Goal: Transaction & Acquisition: Purchase product/service

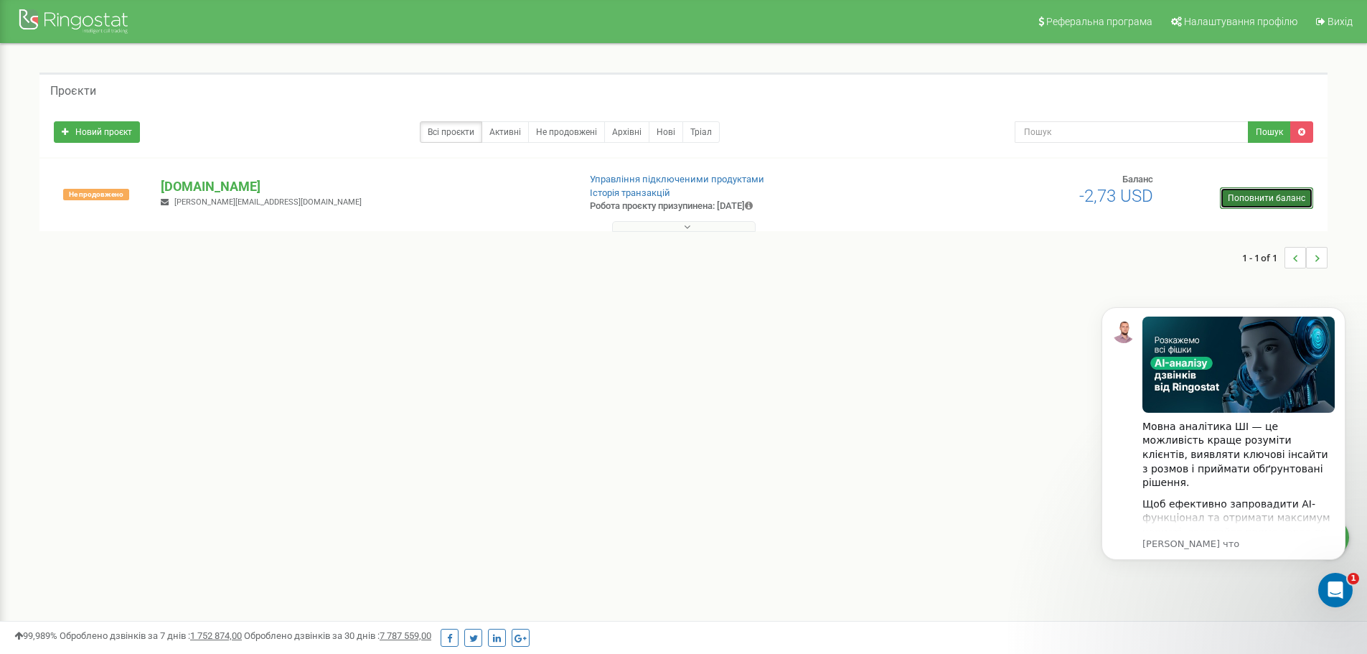
click at [1237, 192] on link "Поповнити баланс" at bounding box center [1266, 198] width 93 height 22
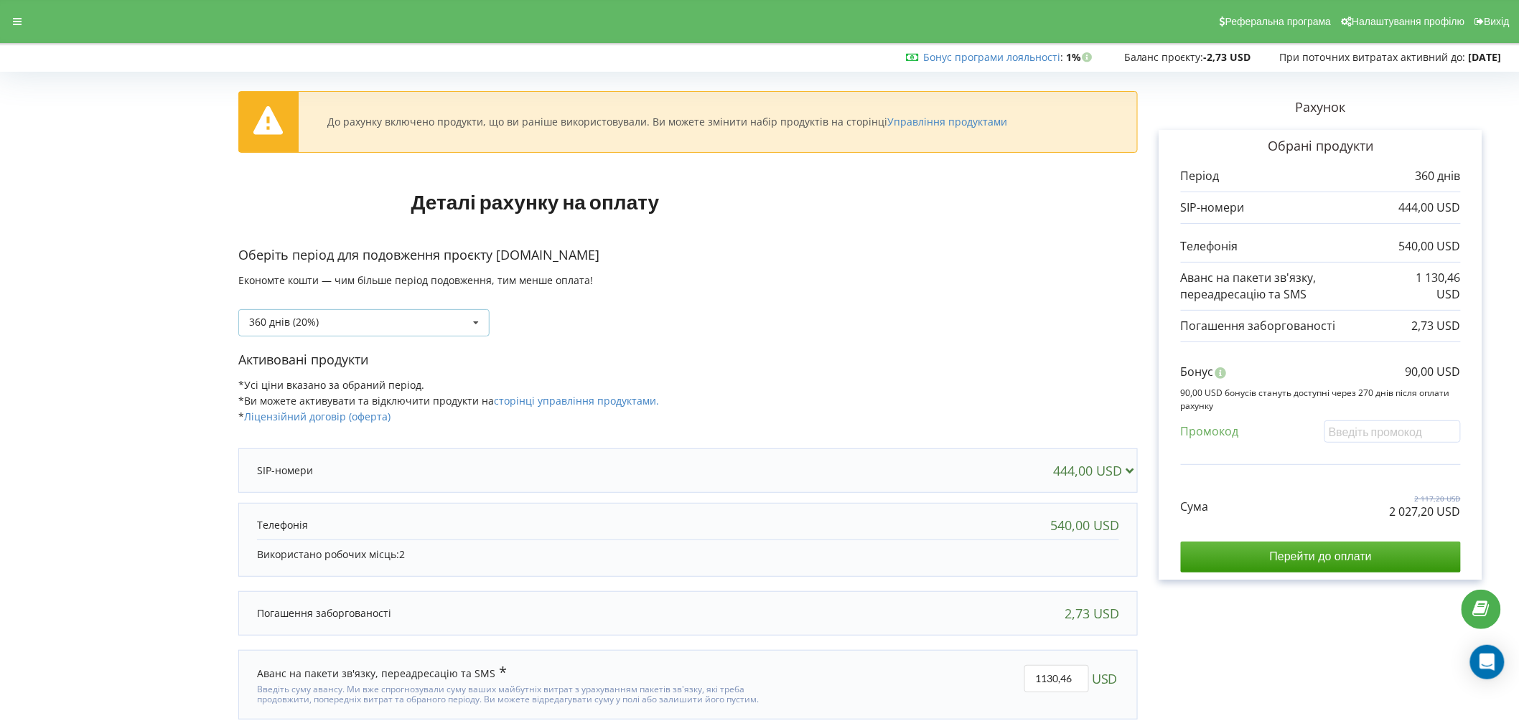
click at [413, 313] on div "360 днів (20%) 30 днів" at bounding box center [363, 322] width 251 height 27
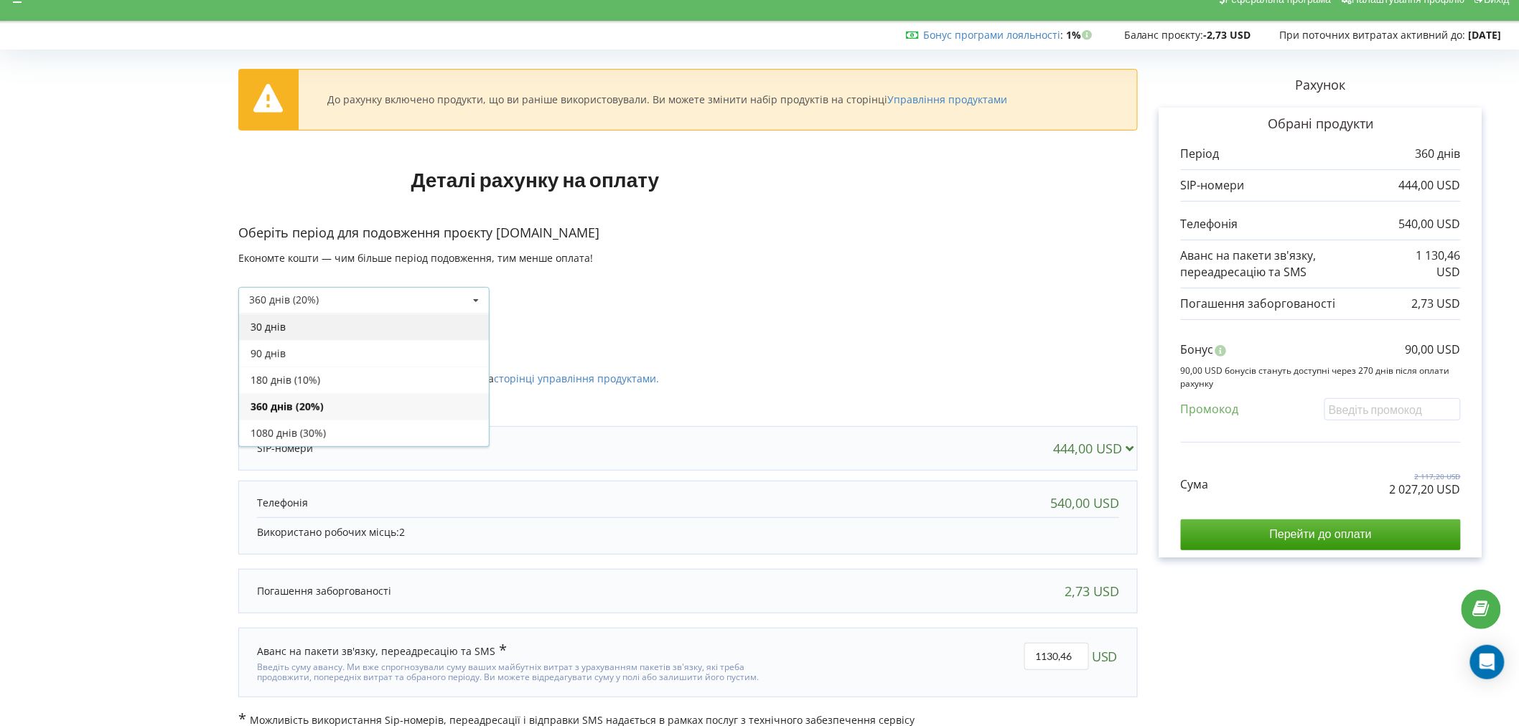
scroll to position [43, 0]
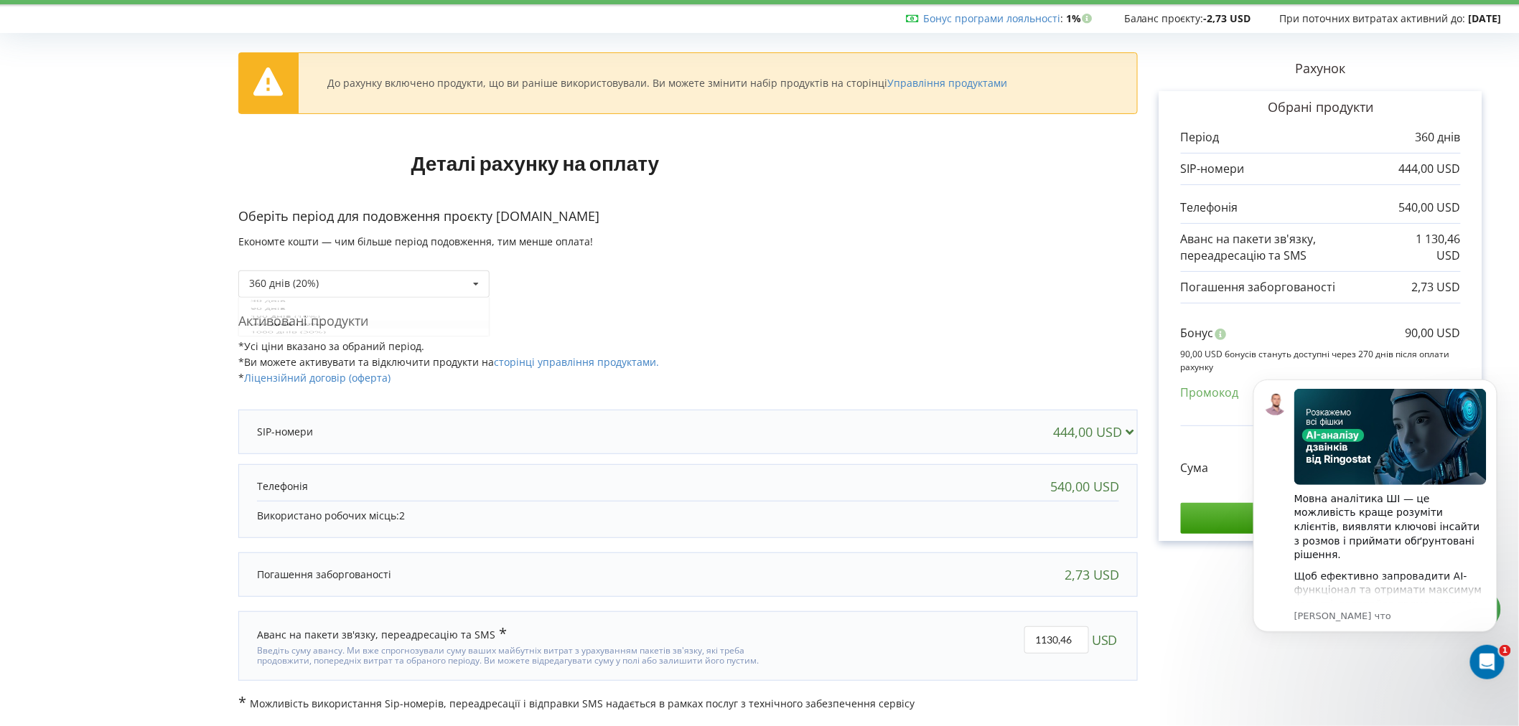
click at [690, 294] on div "Оберіть період для подовження проєкту my.7leads.biz Економте кошти — чим більше…" at bounding box center [687, 259] width 899 height 105
click at [1495, 387] on button "Dismiss notification" at bounding box center [1492, 383] width 19 height 19
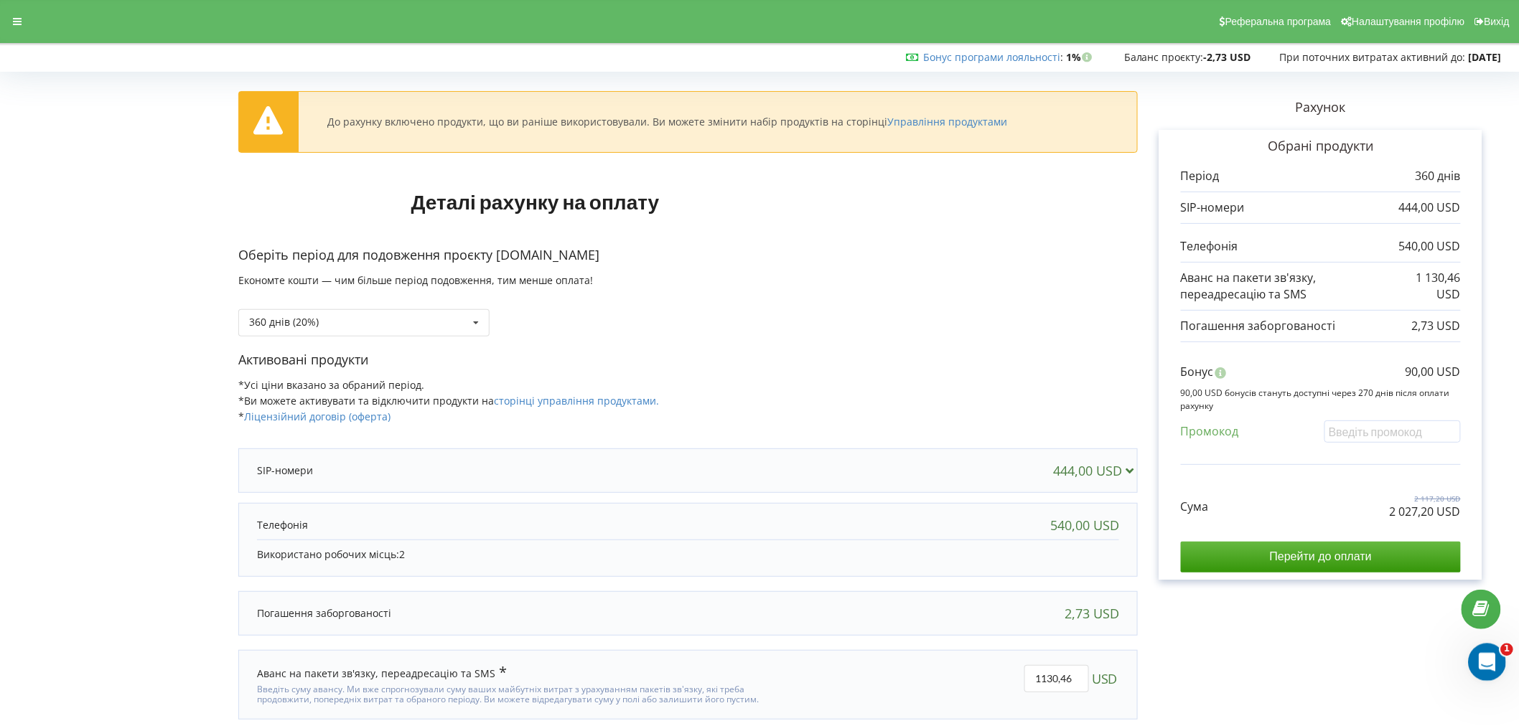
click at [1486, 661] on icon "Открыть службу сообщений Intercom" at bounding box center [1484, 660] width 10 height 11
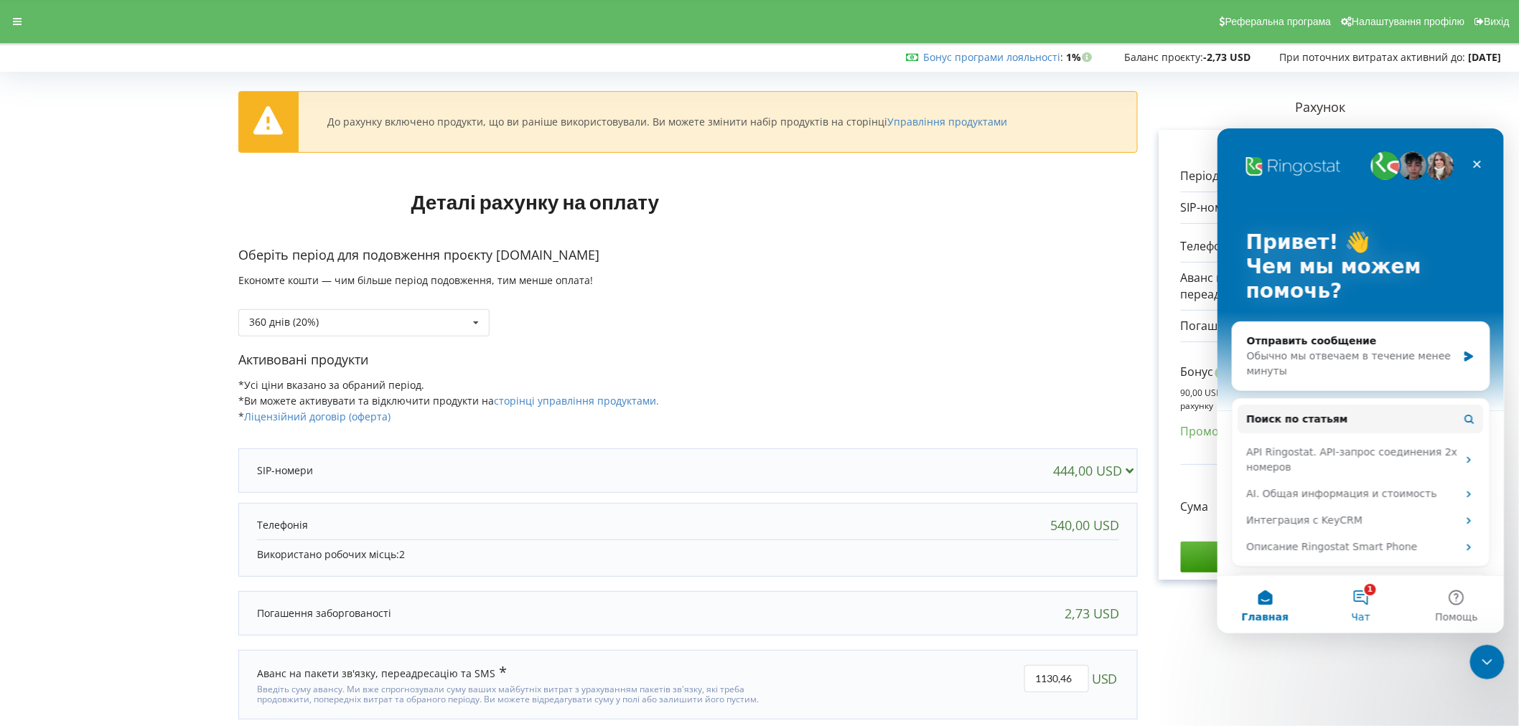
click at [1361, 602] on button "1 Чат" at bounding box center [1359, 604] width 95 height 57
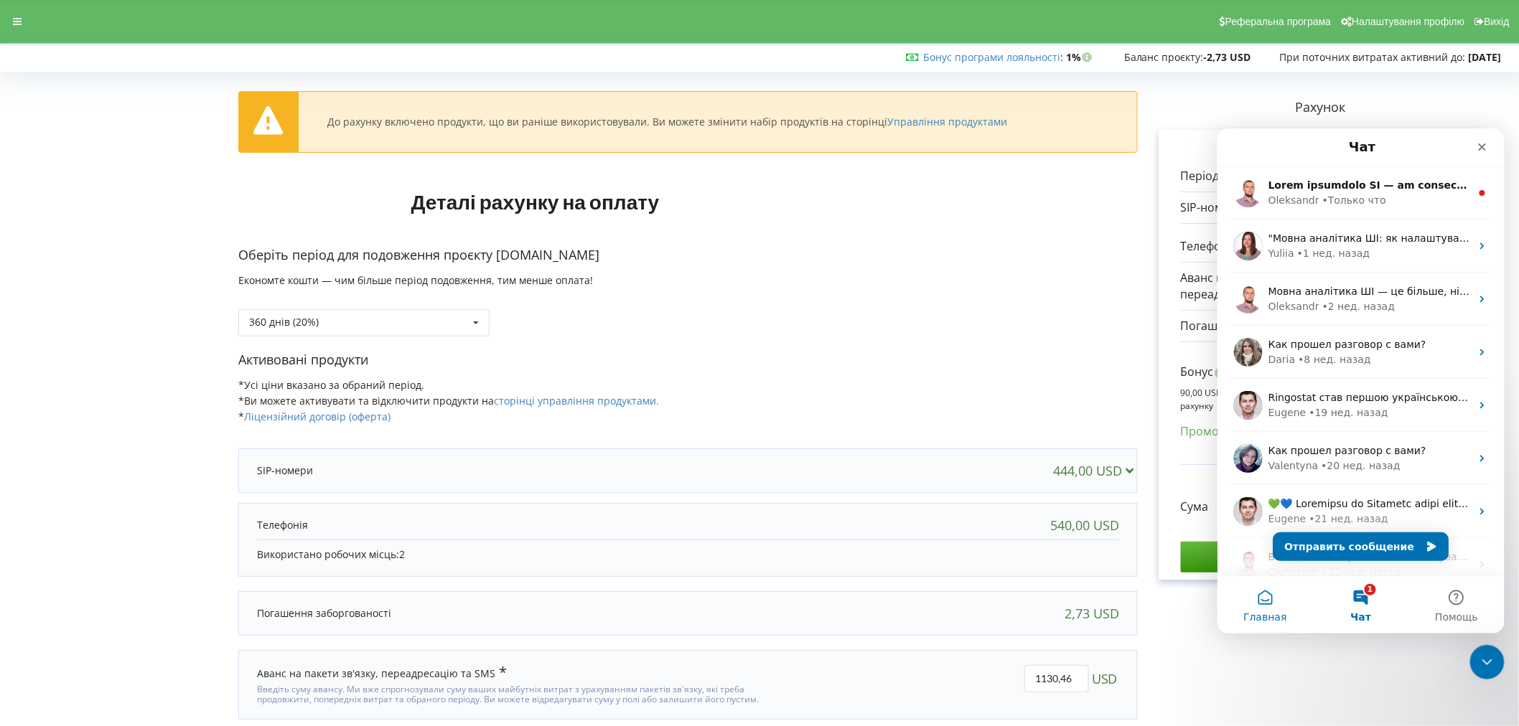
click at [1265, 591] on button "Главная" at bounding box center [1263, 604] width 95 height 57
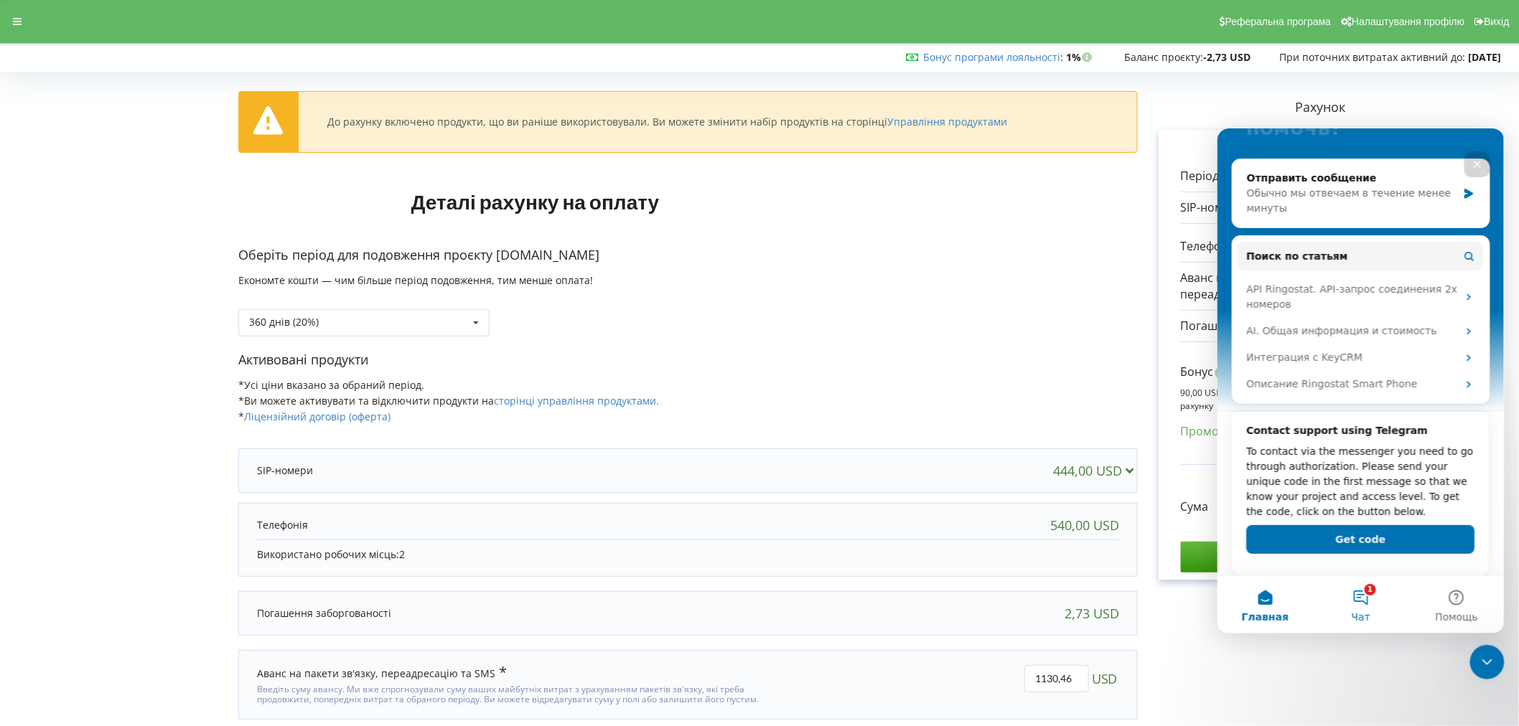
scroll to position [170, 0]
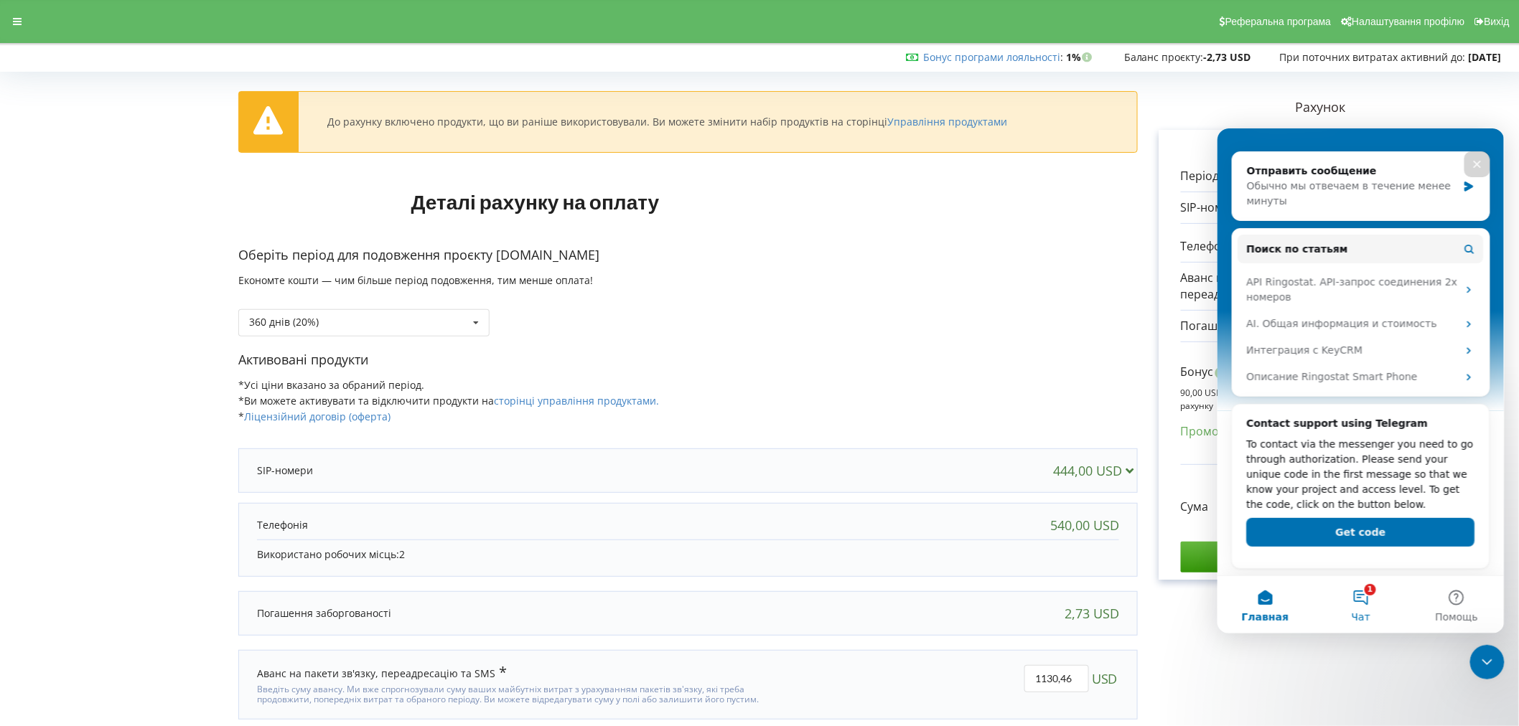
click at [1356, 602] on button "1 Чат" at bounding box center [1359, 604] width 95 height 57
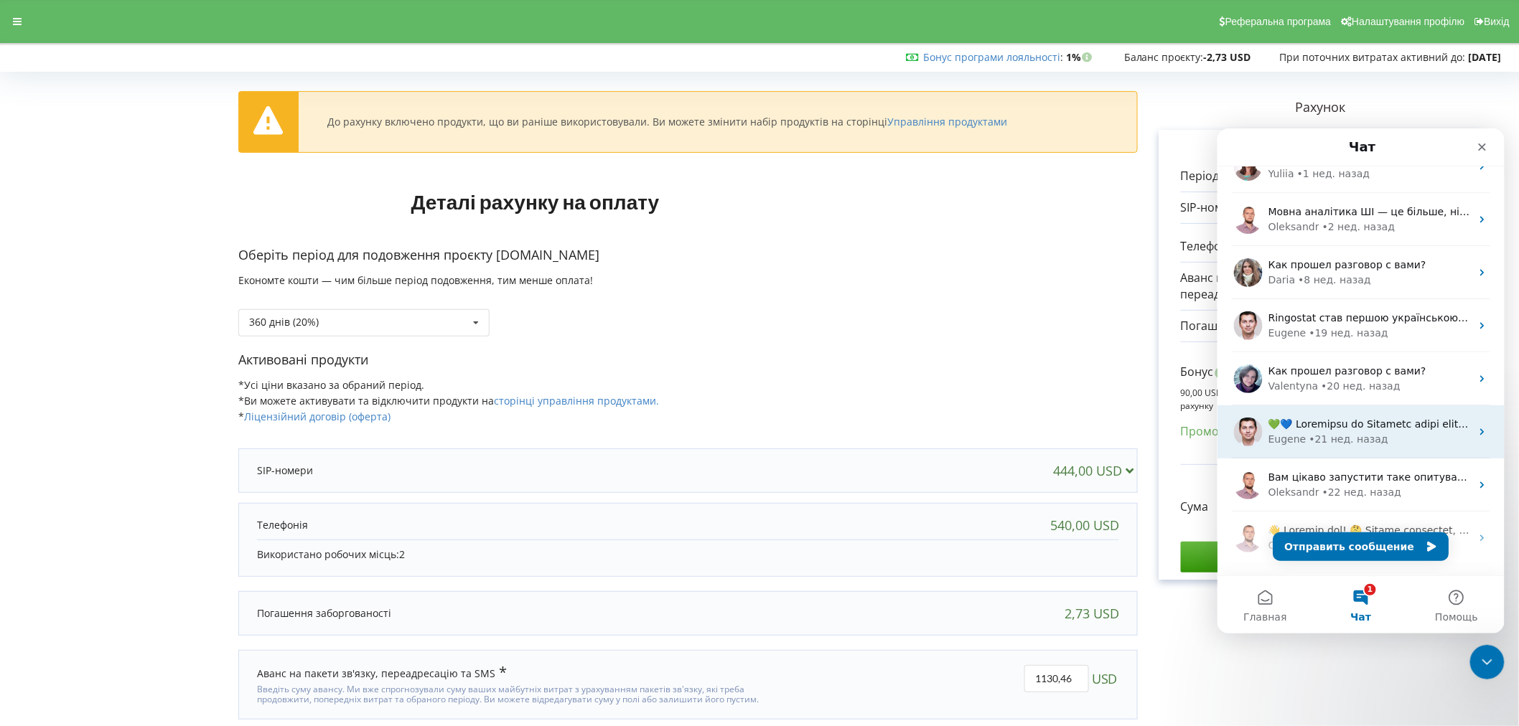
scroll to position [0, 0]
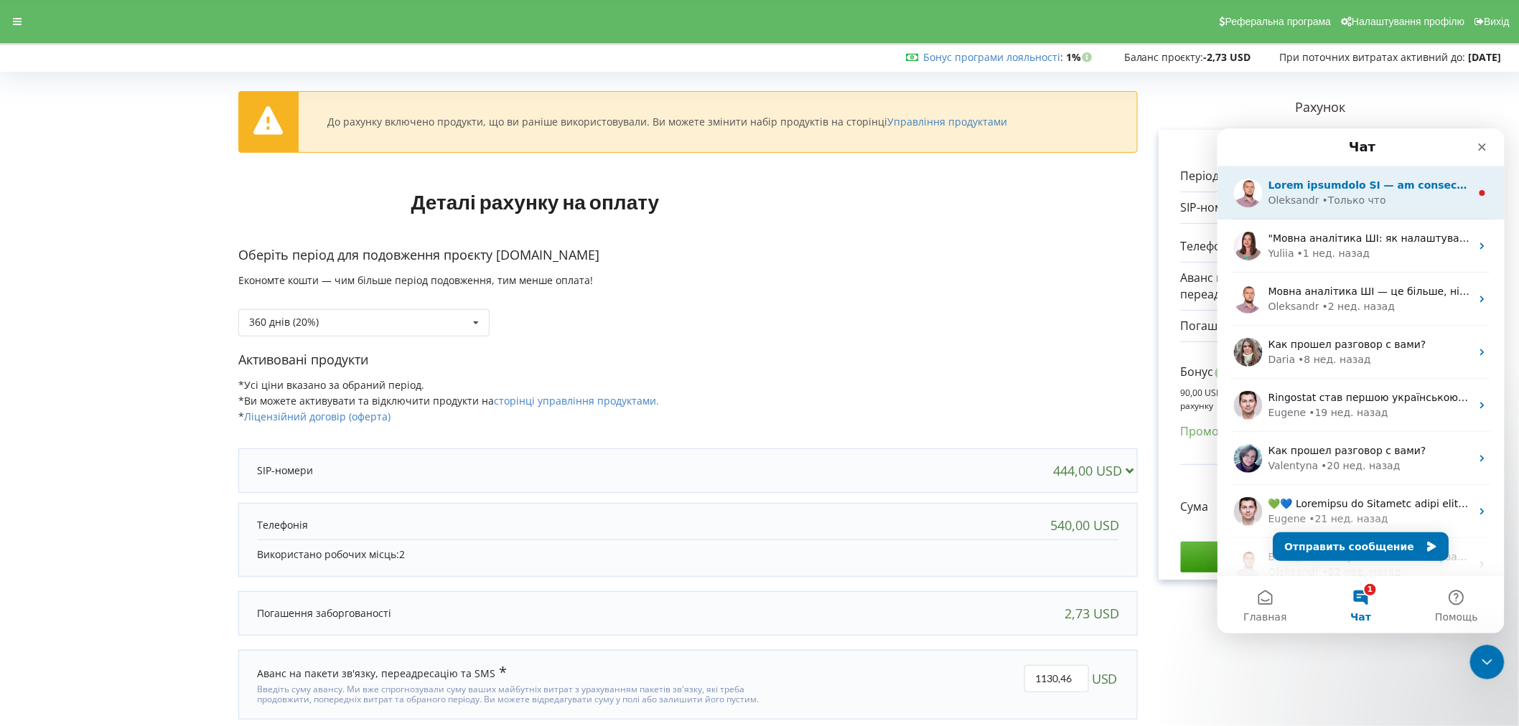
click at [1325, 191] on div "Мессенджер Intercom" at bounding box center [1368, 184] width 202 height 15
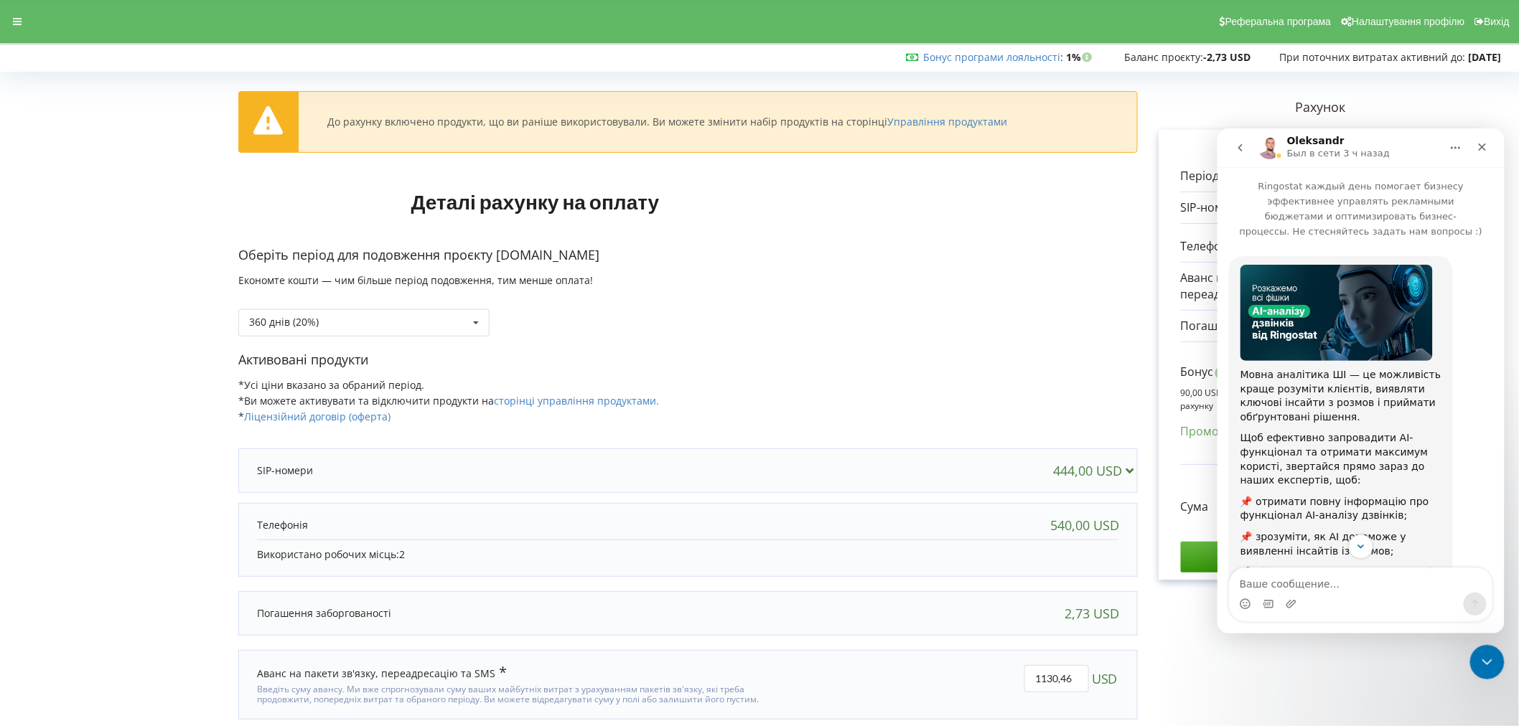
click at [1373, 722] on div "Рахунок Обрані продукти Період 360 днів 444,00 USD 540,00 USD 1 130,46 USD 2,73…" at bounding box center [1321, 413] width 366 height 673
click at [1405, 686] on div "Рахунок Обрані продукти Період 360 днів 444,00 USD 540,00 USD 1 130,46 USD 2,73…" at bounding box center [1321, 413] width 366 height 673
click at [1487, 154] on div "Закрыть" at bounding box center [1481, 146] width 26 height 26
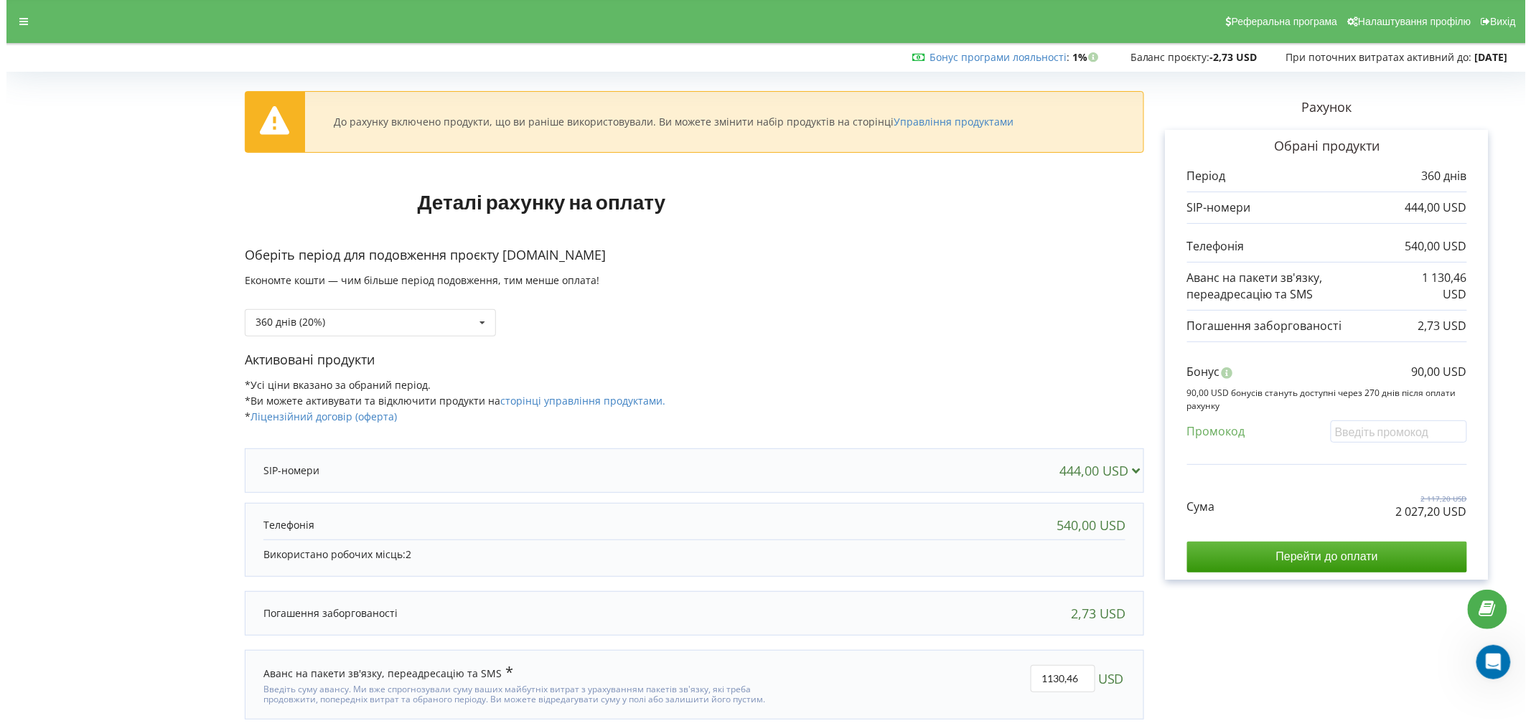
scroll to position [140, 0]
click at [405, 319] on div "360 днів (20%) 30 днів" at bounding box center [363, 322] width 251 height 27
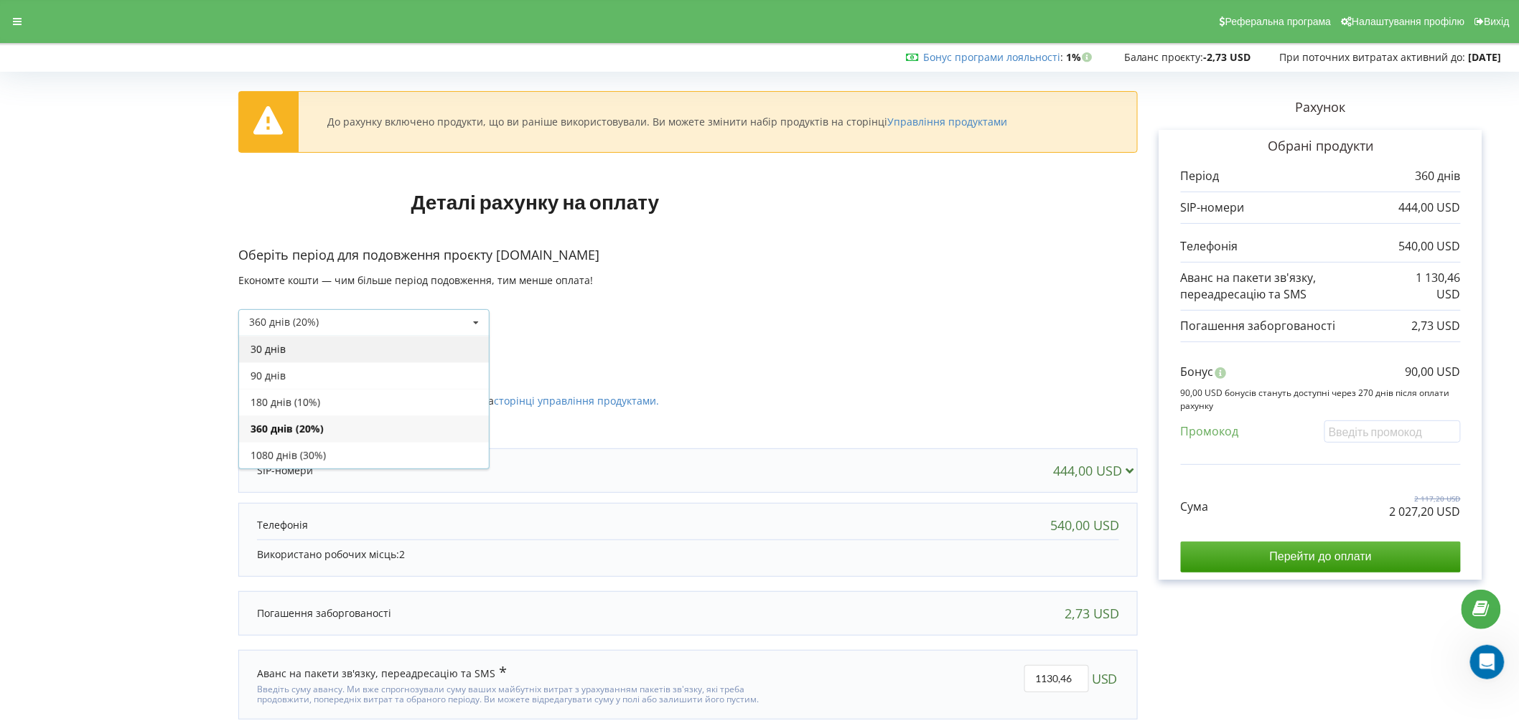
click at [349, 355] on div "30 днів" at bounding box center [364, 349] width 250 height 27
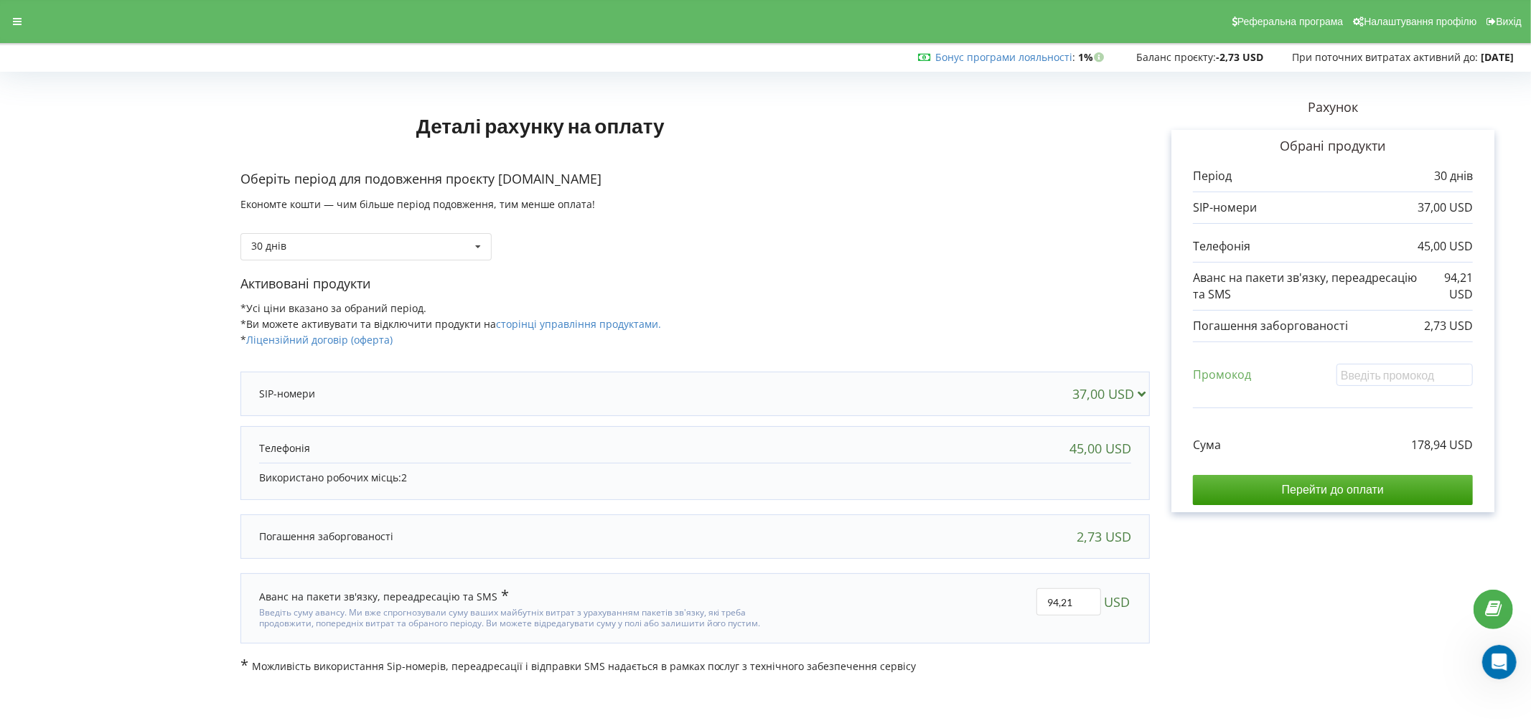
click at [1455, 444] on p "178,94 USD" at bounding box center [1442, 445] width 62 height 17
click at [1458, 444] on p "178,94 USD" at bounding box center [1442, 445] width 62 height 17
click at [1416, 444] on p "178,94 USD" at bounding box center [1442, 445] width 62 height 17
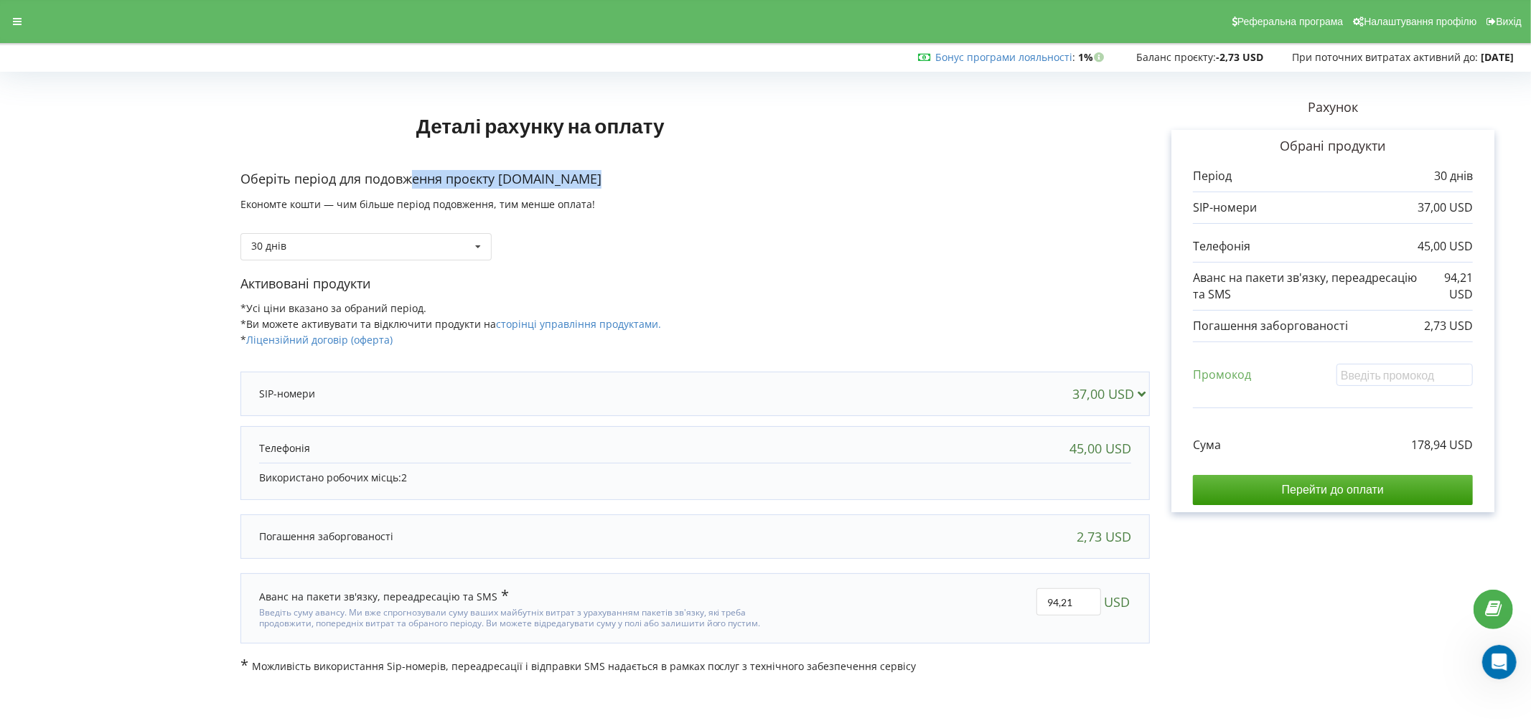
drag, startPoint x: 412, startPoint y: 177, endPoint x: 620, endPoint y: 184, distance: 208.3
click at [620, 185] on p "Оберіть період для подовження проєкту my.7leads.biz" at bounding box center [694, 179] width 909 height 19
click at [620, 184] on p "Оберіть період для подовження проєкту my.7leads.biz" at bounding box center [694, 179] width 909 height 19
drag, startPoint x: 372, startPoint y: 182, endPoint x: 655, endPoint y: 184, distance: 283.5
click at [655, 184] on p "Оберіть період для подовження проєкту my.7leads.biz" at bounding box center [694, 179] width 909 height 19
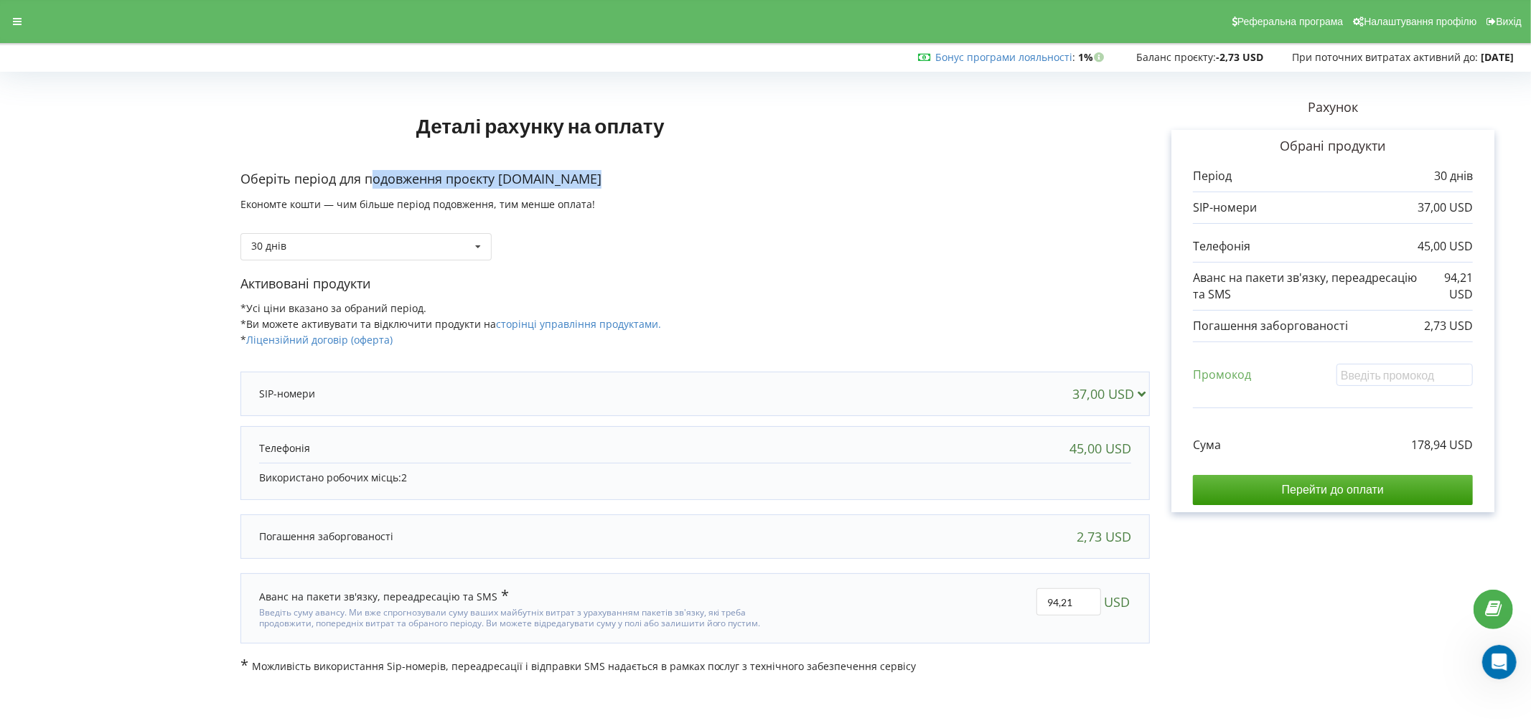
click at [655, 184] on p "Оберіть період для подовження проєкту my.7leads.biz" at bounding box center [694, 179] width 909 height 19
click at [436, 249] on div "30 днів 30 днів" at bounding box center [365, 246] width 251 height 27
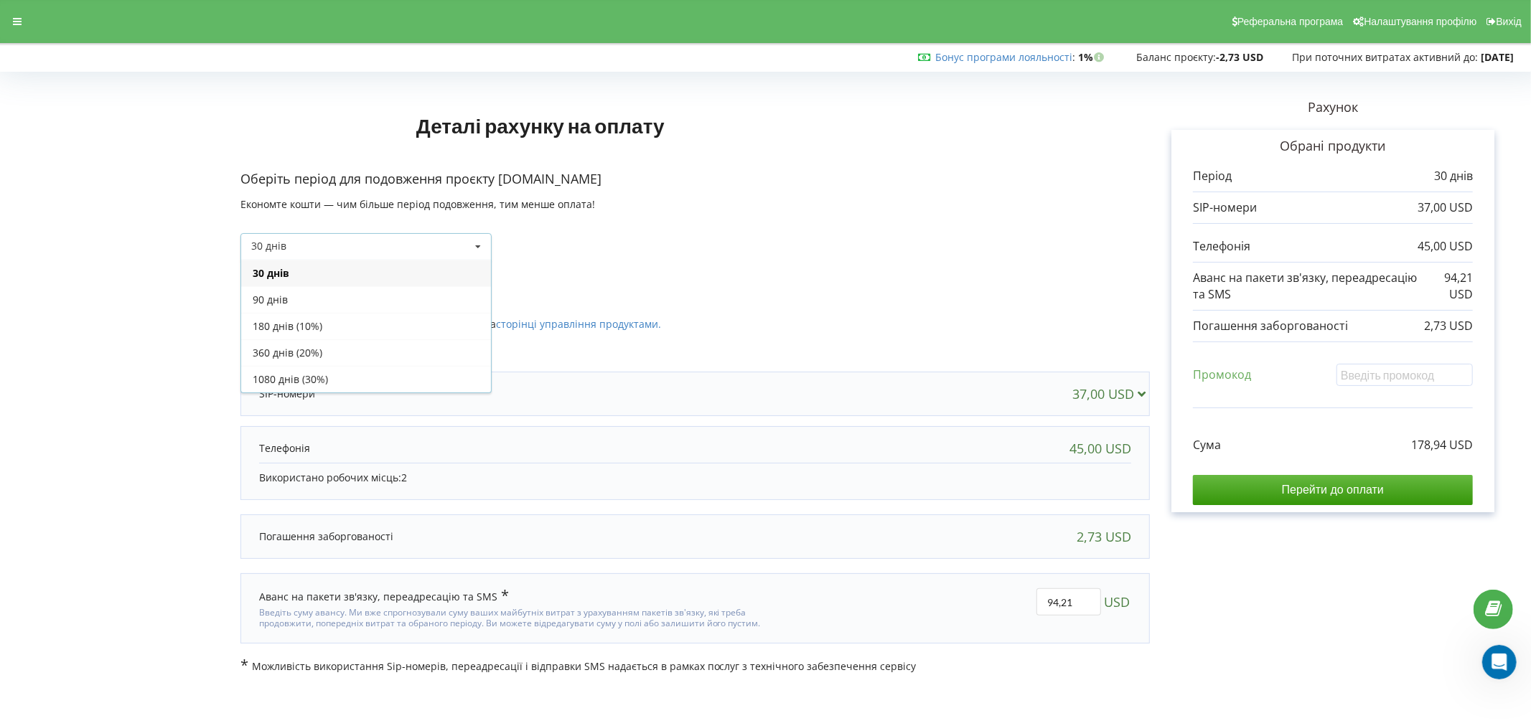
click at [436, 249] on div "30 днів 30 днів" at bounding box center [365, 246] width 251 height 27
click at [439, 232] on div "30 днів 30 днів" at bounding box center [694, 236] width 909 height 49
click at [436, 251] on div "30 днів 30 днів" at bounding box center [365, 246] width 251 height 27
click at [375, 300] on div "90 днів" at bounding box center [366, 299] width 250 height 27
click at [423, 243] on div "90 днів 30 днів" at bounding box center [365, 246] width 251 height 27
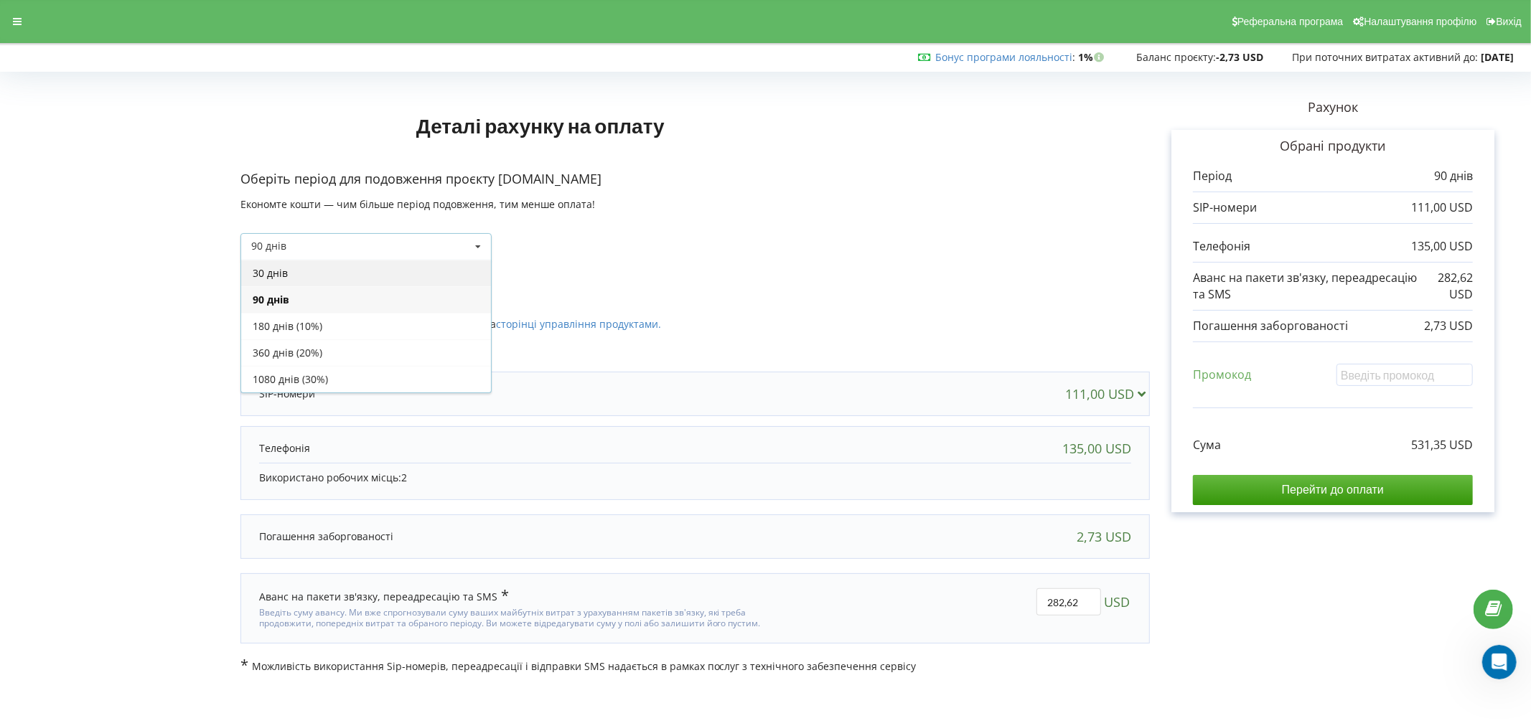
click at [406, 269] on div "30 днів" at bounding box center [366, 273] width 250 height 27
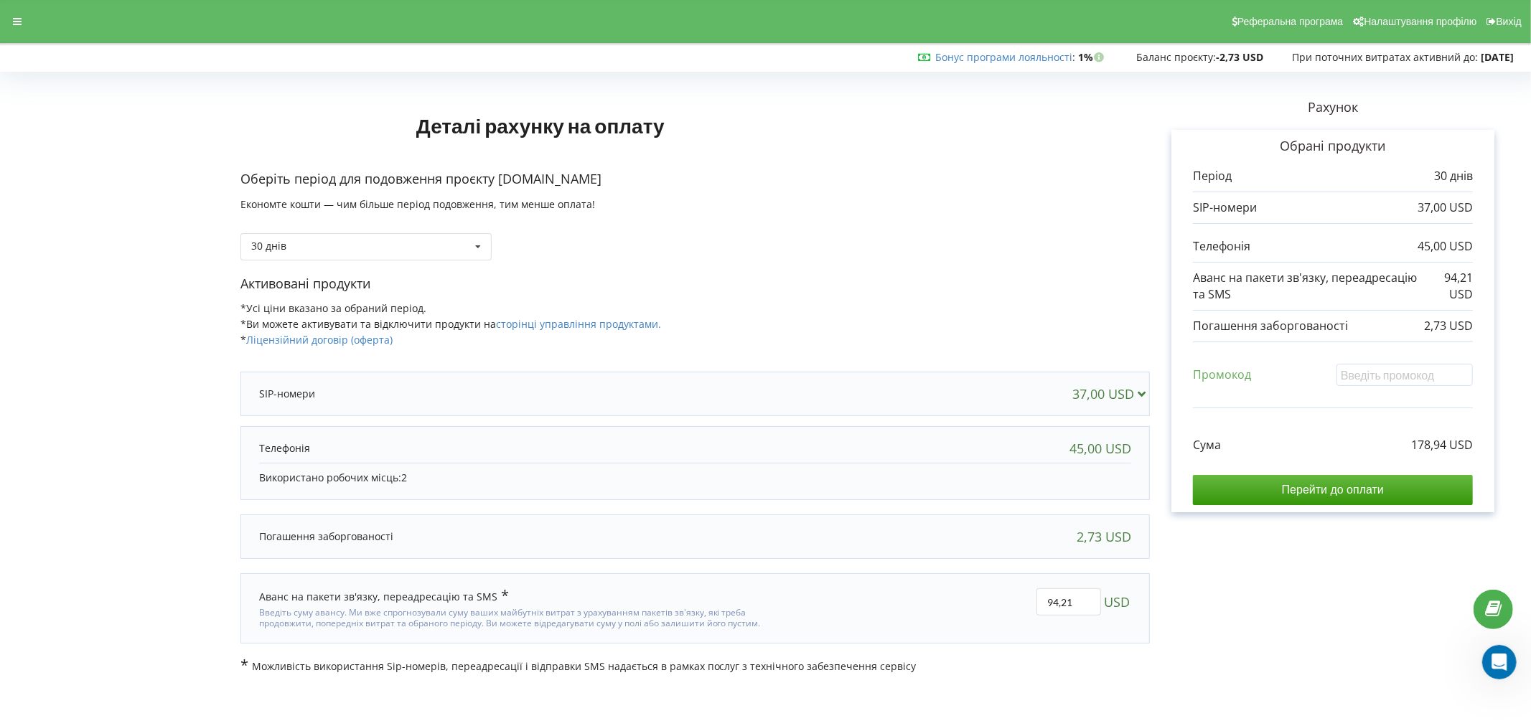
drag, startPoint x: 483, startPoint y: 532, endPoint x: 1106, endPoint y: 535, distance: 623.0
click at [1106, 535] on div "Погашення заборгованості 2,73 USD" at bounding box center [695, 536] width 901 height 29
click at [1106, 535] on div "2,73 USD" at bounding box center [1104, 537] width 55 height 14
drag, startPoint x: 421, startPoint y: 593, endPoint x: 526, endPoint y: 590, distance: 105.5
click at [526, 590] on div "Аванс на пакети зв'язку, переадресацію та SMS" at bounding box center [528, 597] width 538 height 16
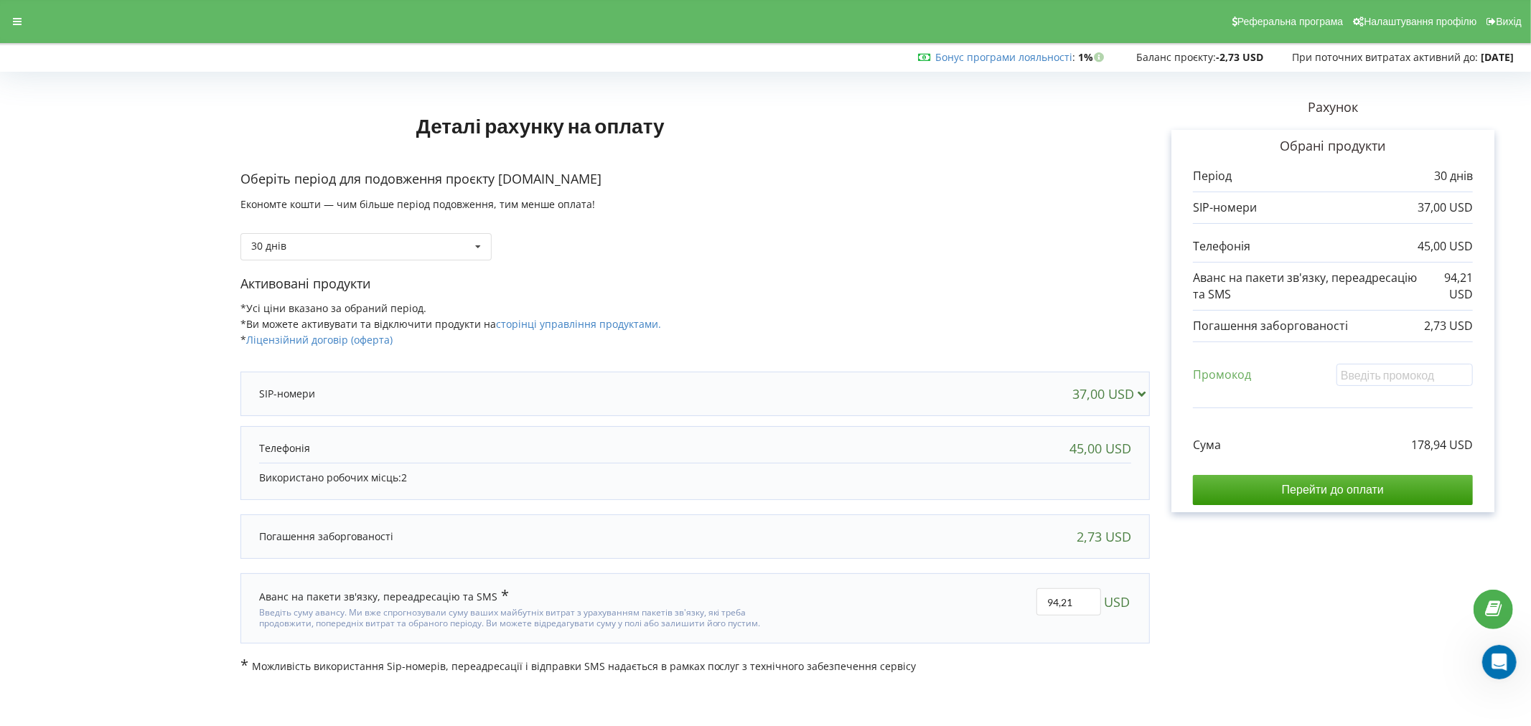
click at [561, 587] on div "Аванс на пакети зв'язку, переадресацію та SMS Введіть суму авансу. Ми вже спрог…" at bounding box center [528, 608] width 558 height 60
drag, startPoint x: 380, startPoint y: 615, endPoint x: 795, endPoint y: 622, distance: 414.9
click at [795, 622] on div "Введіть суму авансу. Ми вже спрогнозували суму ваших майбутніх витрат з урахува…" at bounding box center [528, 616] width 538 height 24
drag, startPoint x: 1074, startPoint y: 605, endPoint x: 953, endPoint y: 596, distance: 121.6
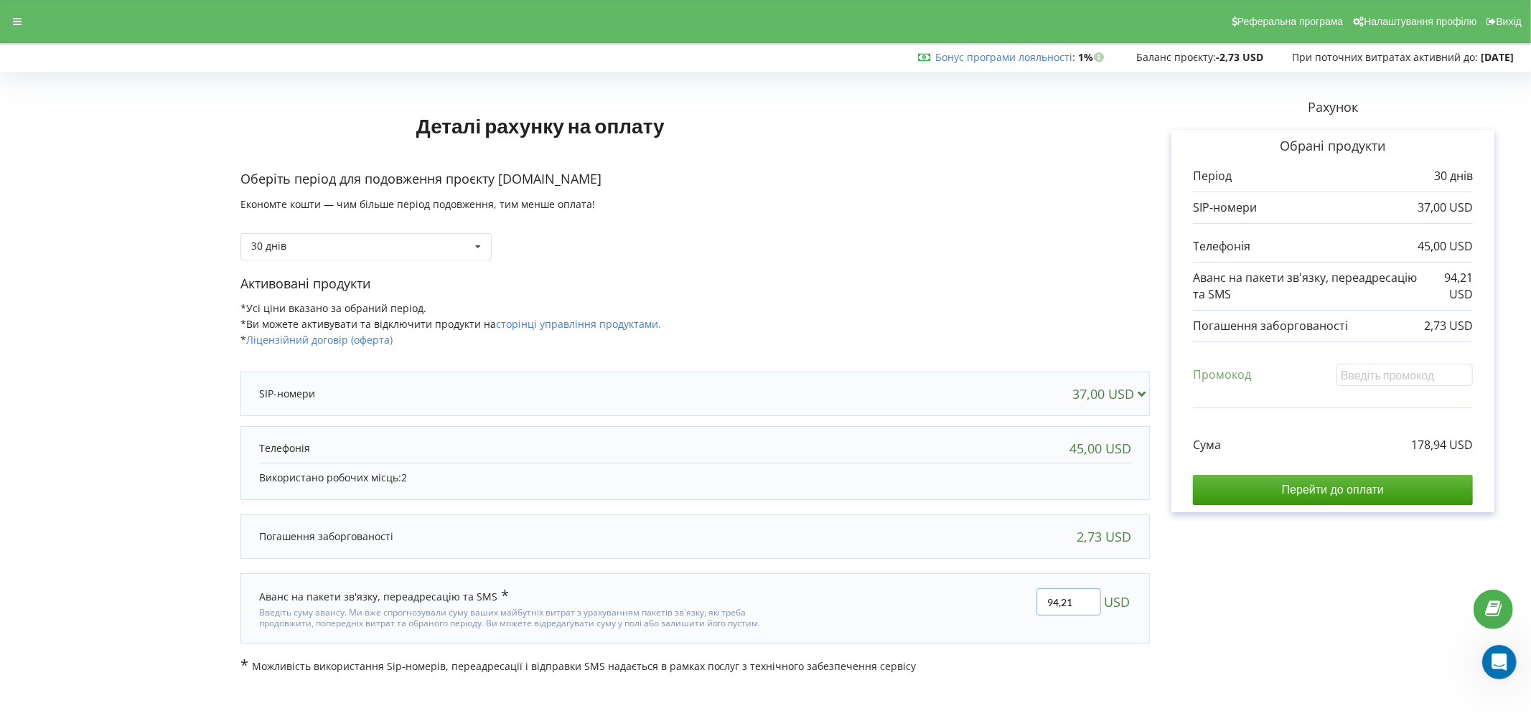
click at [955, 597] on div "94,21 USD" at bounding box center [974, 608] width 334 height 60
type input "0"
click at [938, 563] on div "Деталі рахунку на оплату Оберіть період для подовження проєкту my.7leads.biz Ек…" at bounding box center [765, 375] width 1501 height 597
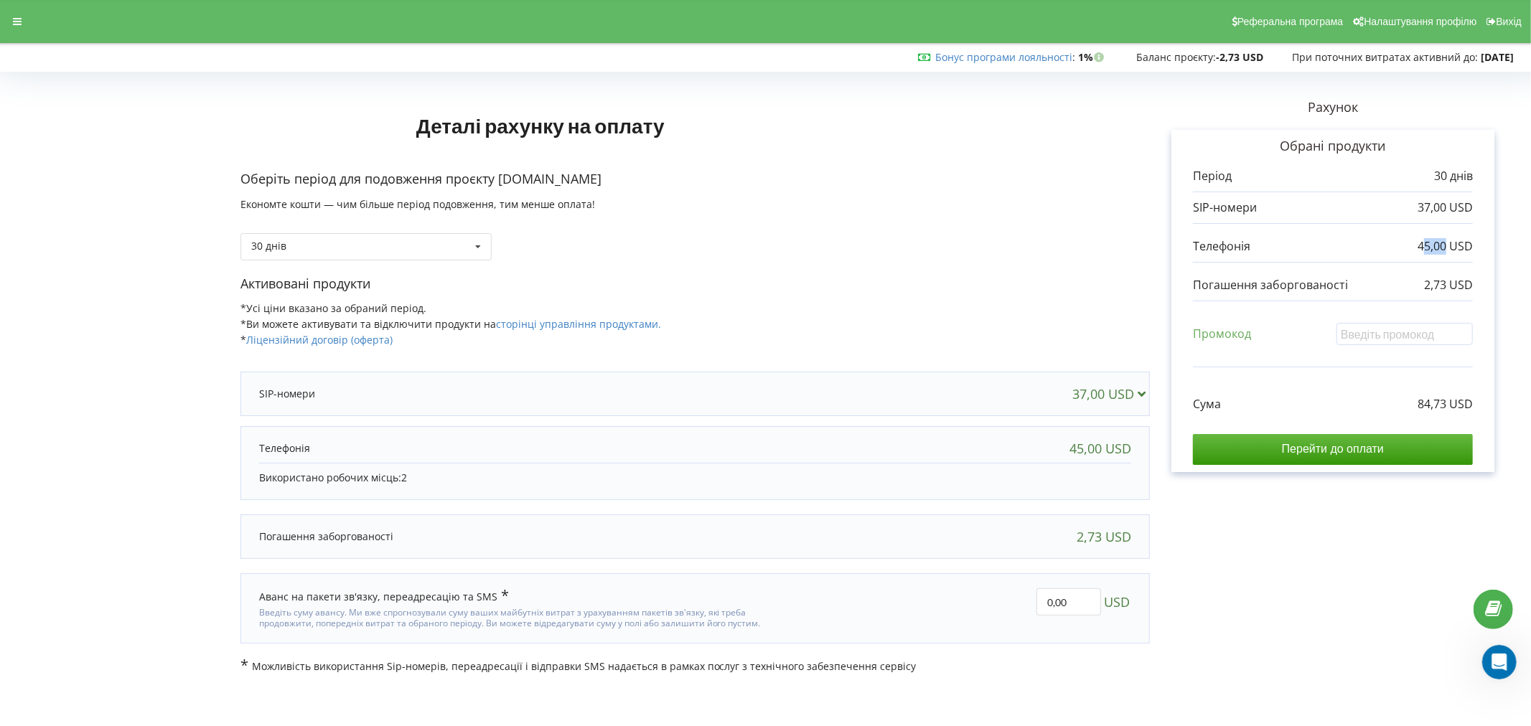
drag, startPoint x: 1425, startPoint y: 248, endPoint x: 1446, endPoint y: 248, distance: 21.5
click at [1446, 248] on p "45,00 USD" at bounding box center [1444, 246] width 55 height 17
drag, startPoint x: 1439, startPoint y: 212, endPoint x: 1453, endPoint y: 213, distance: 13.7
click at [1453, 213] on p "37,00 USD" at bounding box center [1444, 208] width 55 height 17
click at [1445, 178] on p "30 днів" at bounding box center [1453, 176] width 39 height 17
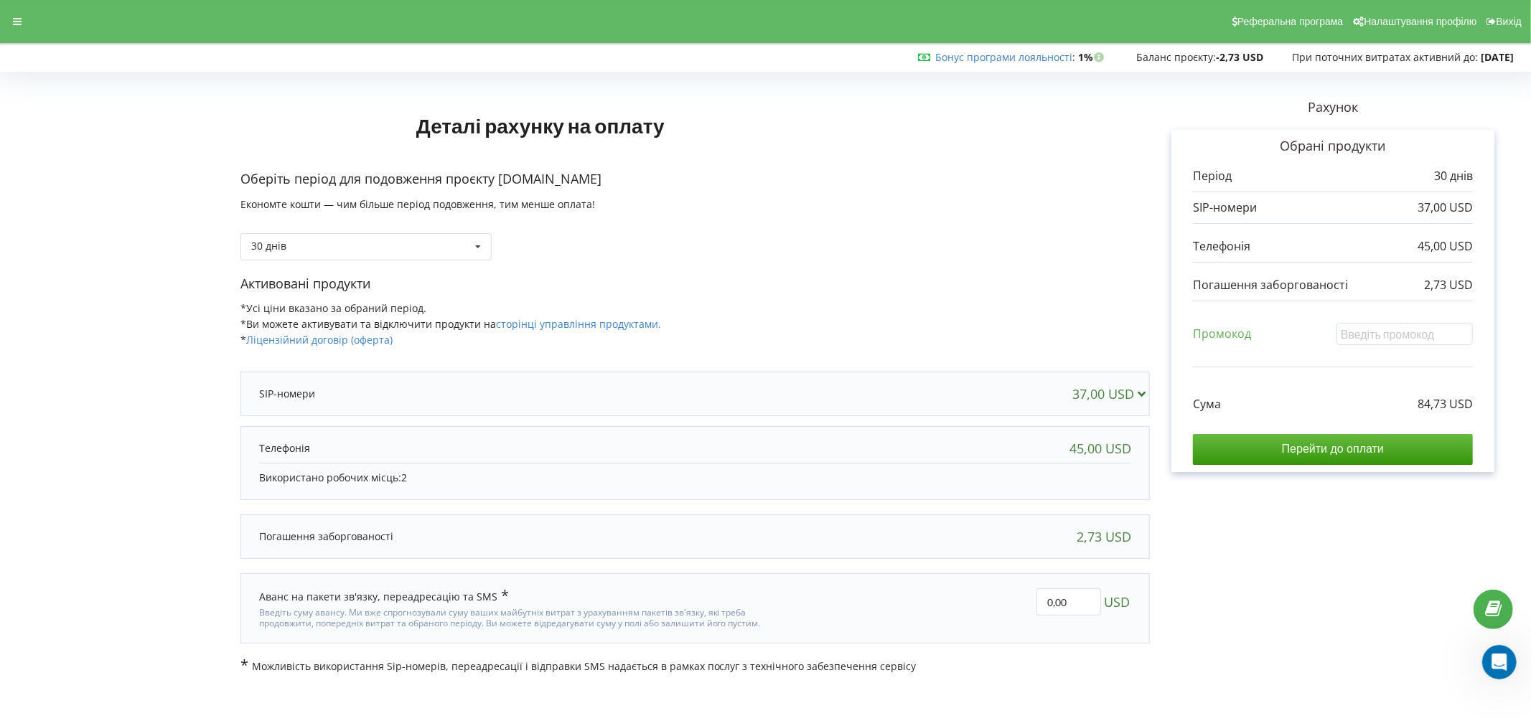
click at [1012, 212] on div "30 днів 30 днів" at bounding box center [694, 236] width 909 height 49
click at [1508, 657] on icon "Открыть службу сообщений Intercom" at bounding box center [1498, 661] width 24 height 24
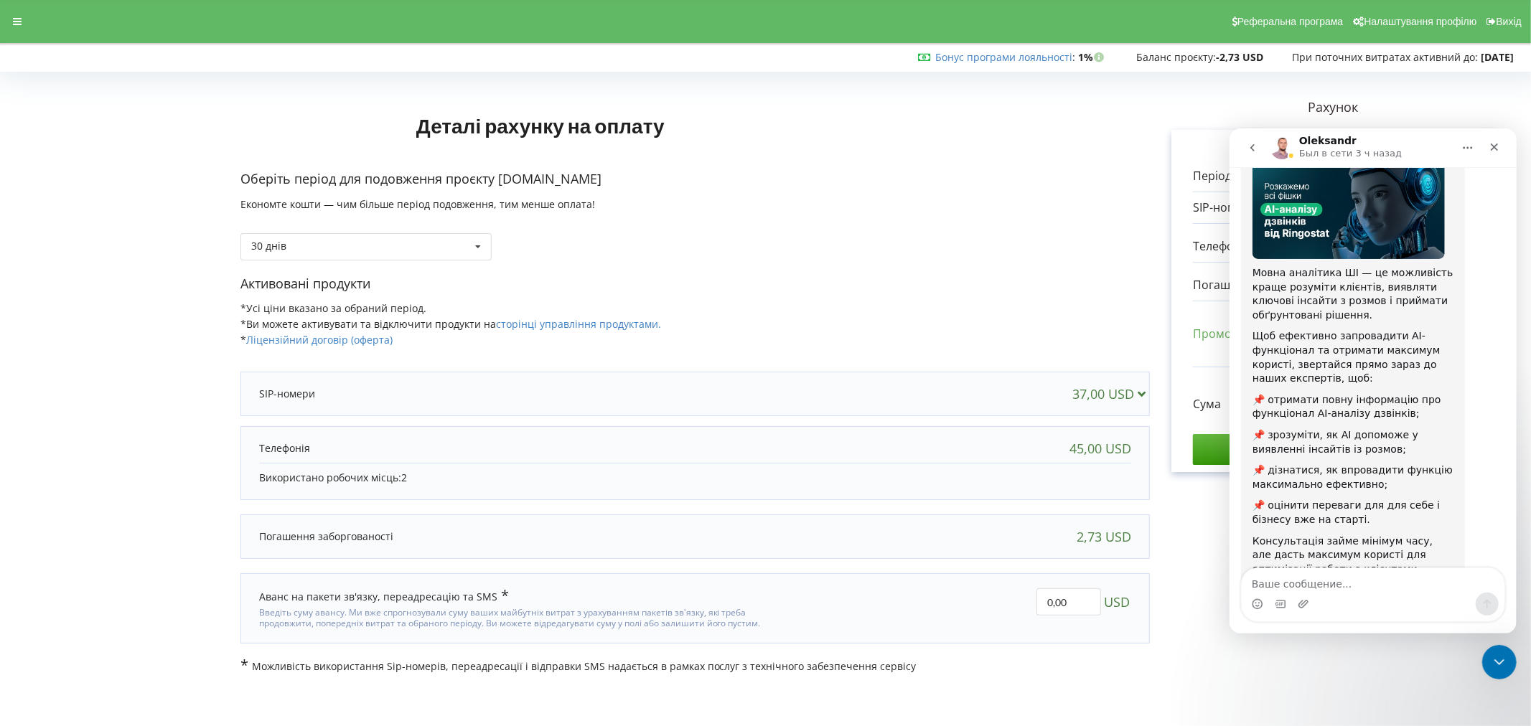
scroll to position [141, 0]
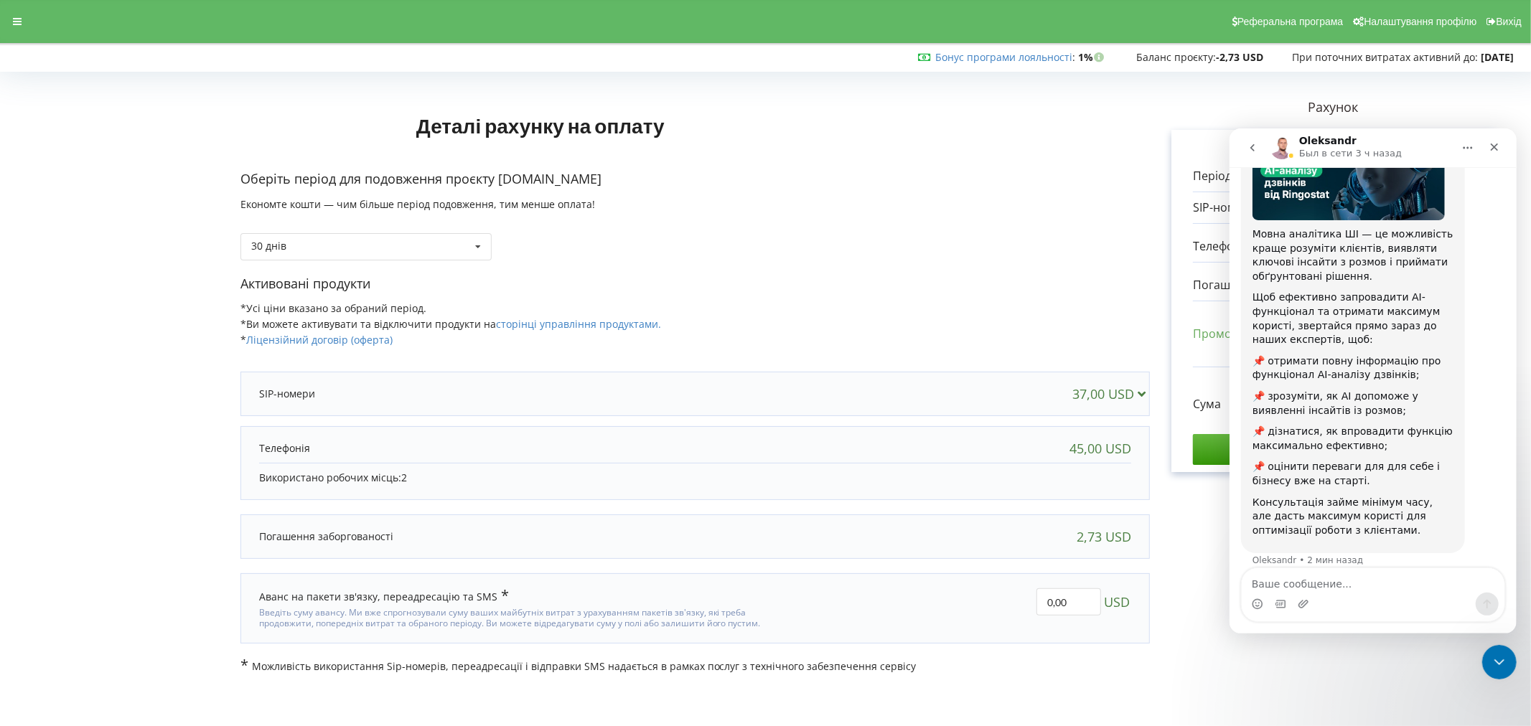
click at [1251, 149] on icon "go back" at bounding box center [1251, 146] width 11 height 11
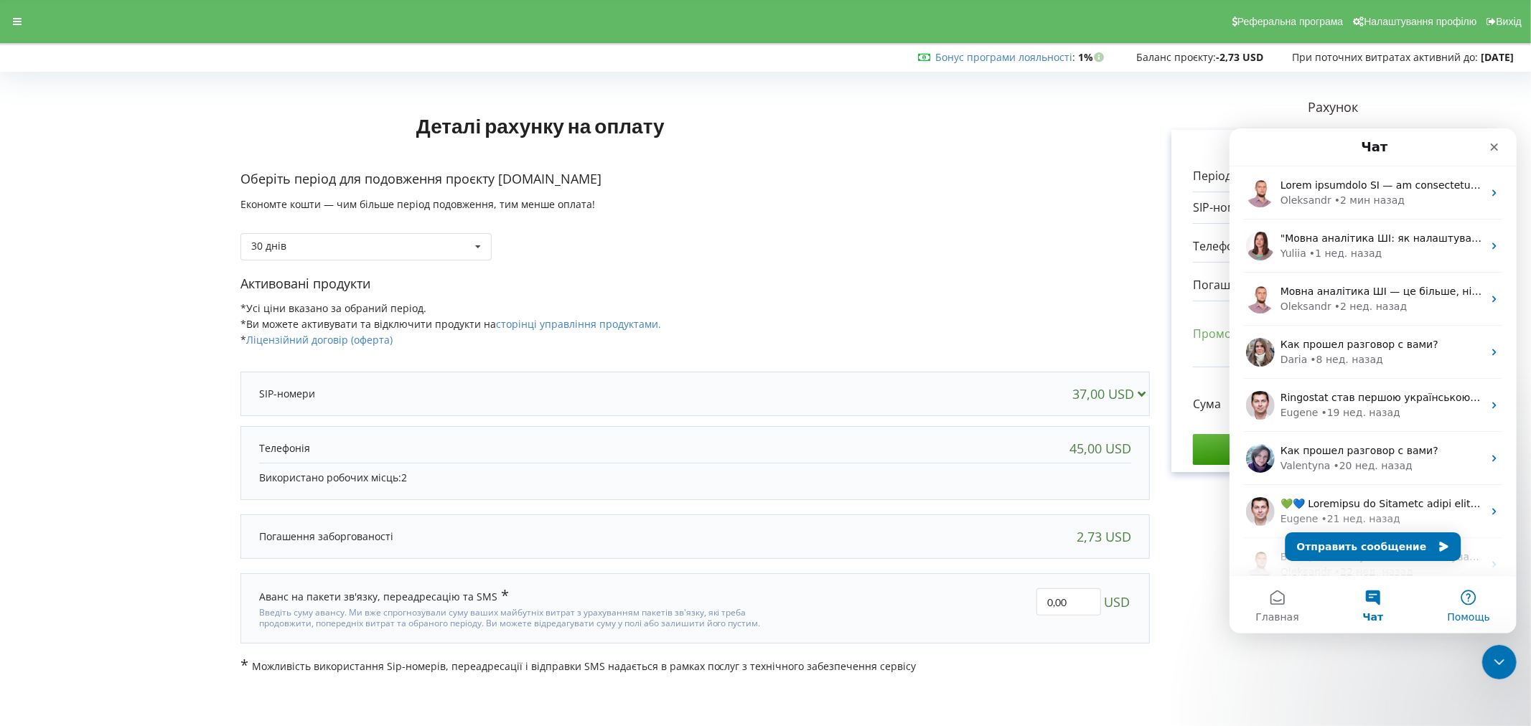
click at [1457, 603] on button "Помощь" at bounding box center [1467, 604] width 95 height 57
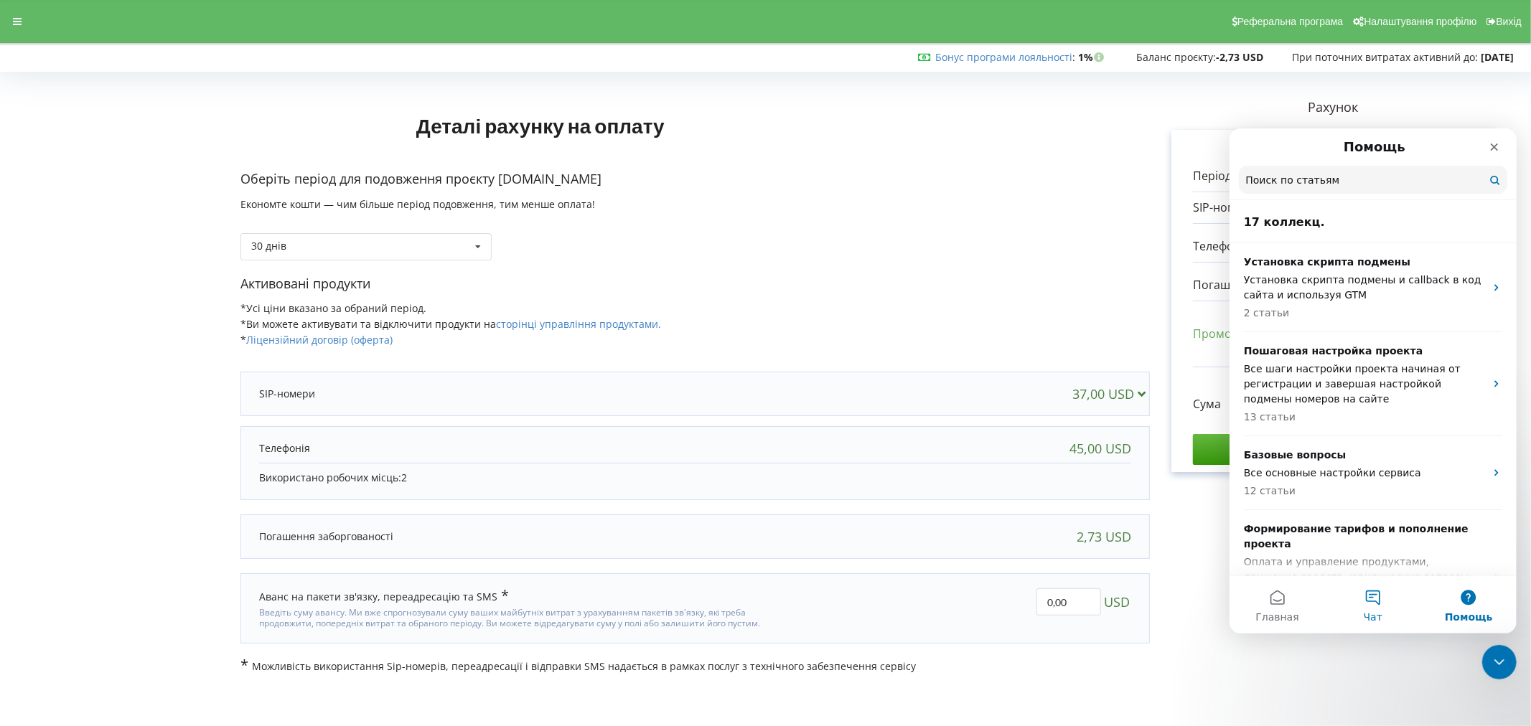
click at [1354, 599] on button "Чат" at bounding box center [1371, 604] width 95 height 57
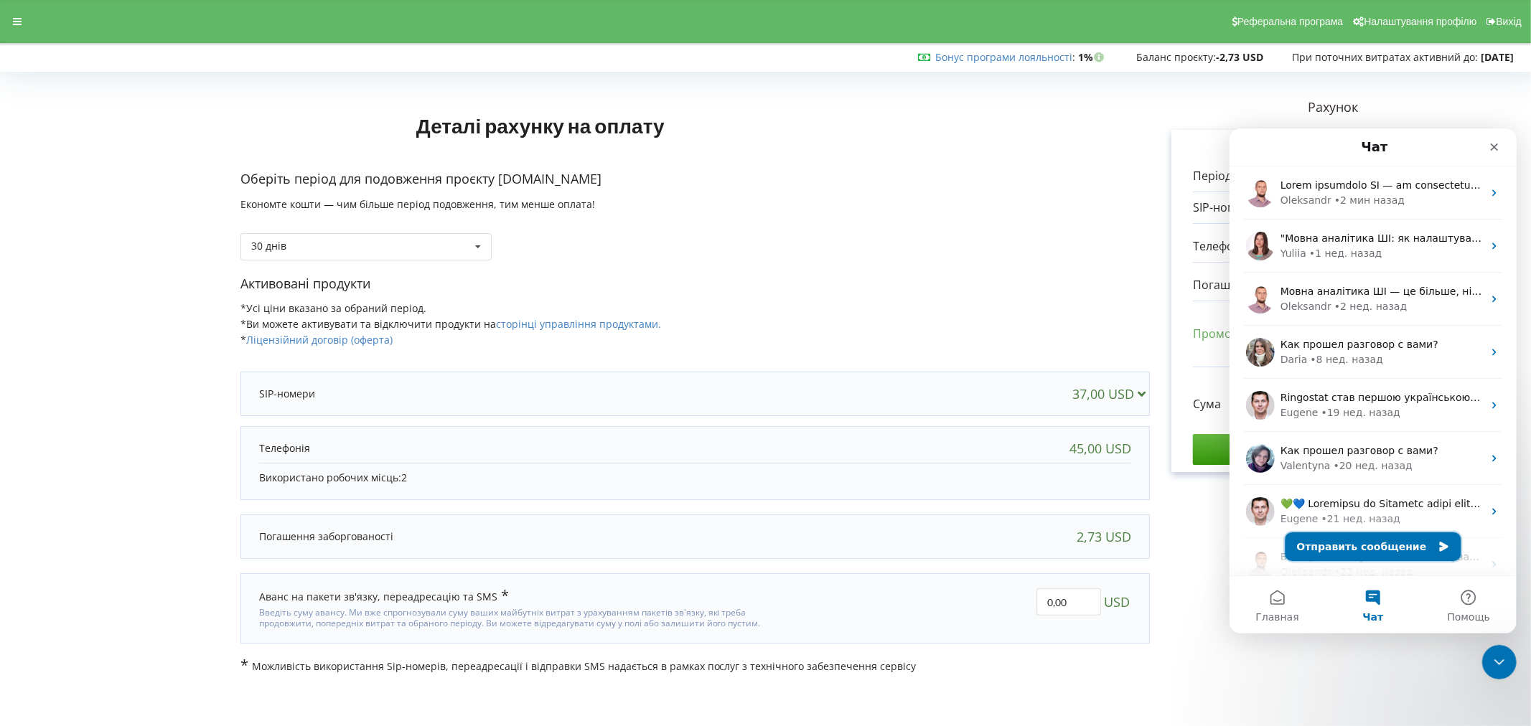
click at [1371, 544] on button "Отправить сообщение" at bounding box center [1373, 546] width 176 height 29
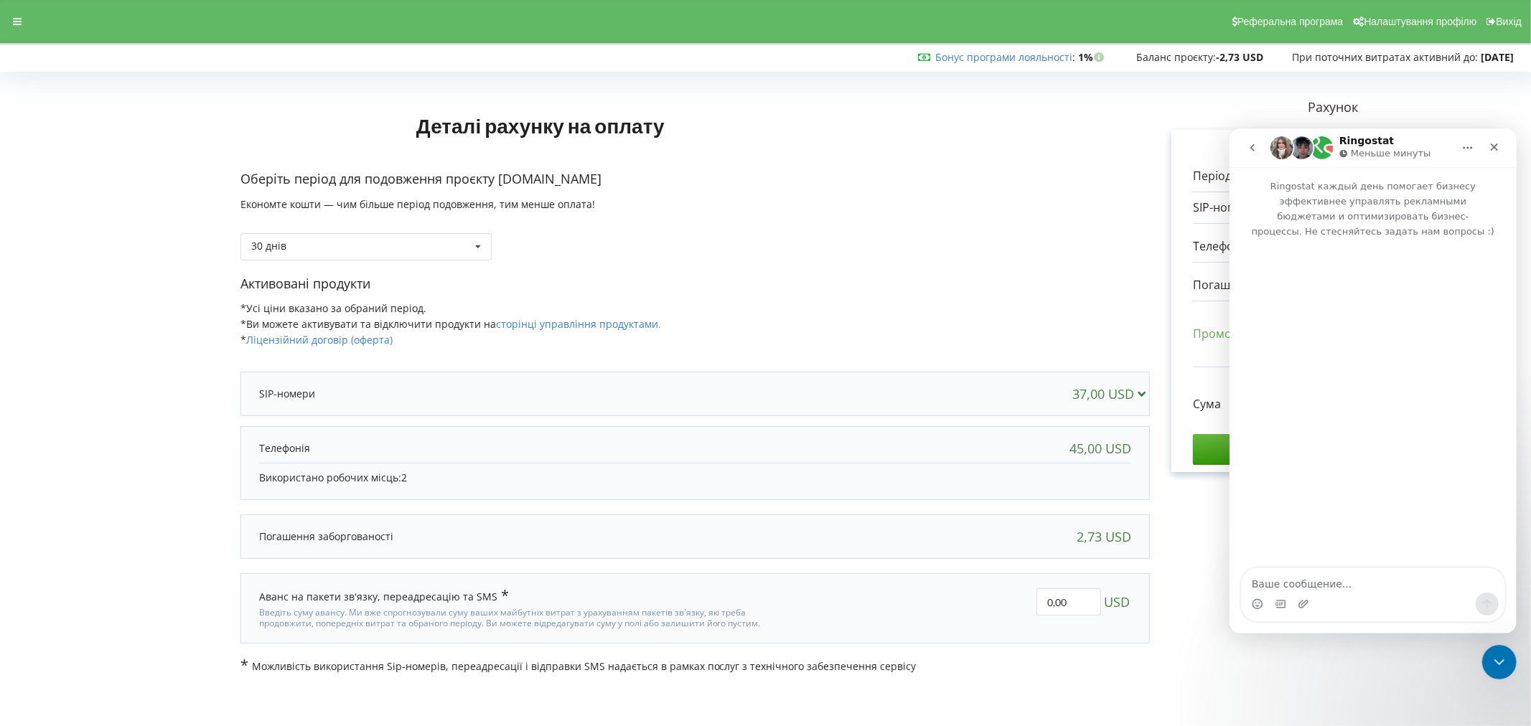
click at [1313, 584] on textarea "Ваше сообщение..." at bounding box center [1372, 580] width 263 height 24
type textarea "L"
type textarea "Ж"
type textarea "Добрый вечер, сформируйте пожайлуста инвойс на пополнение на 200$"
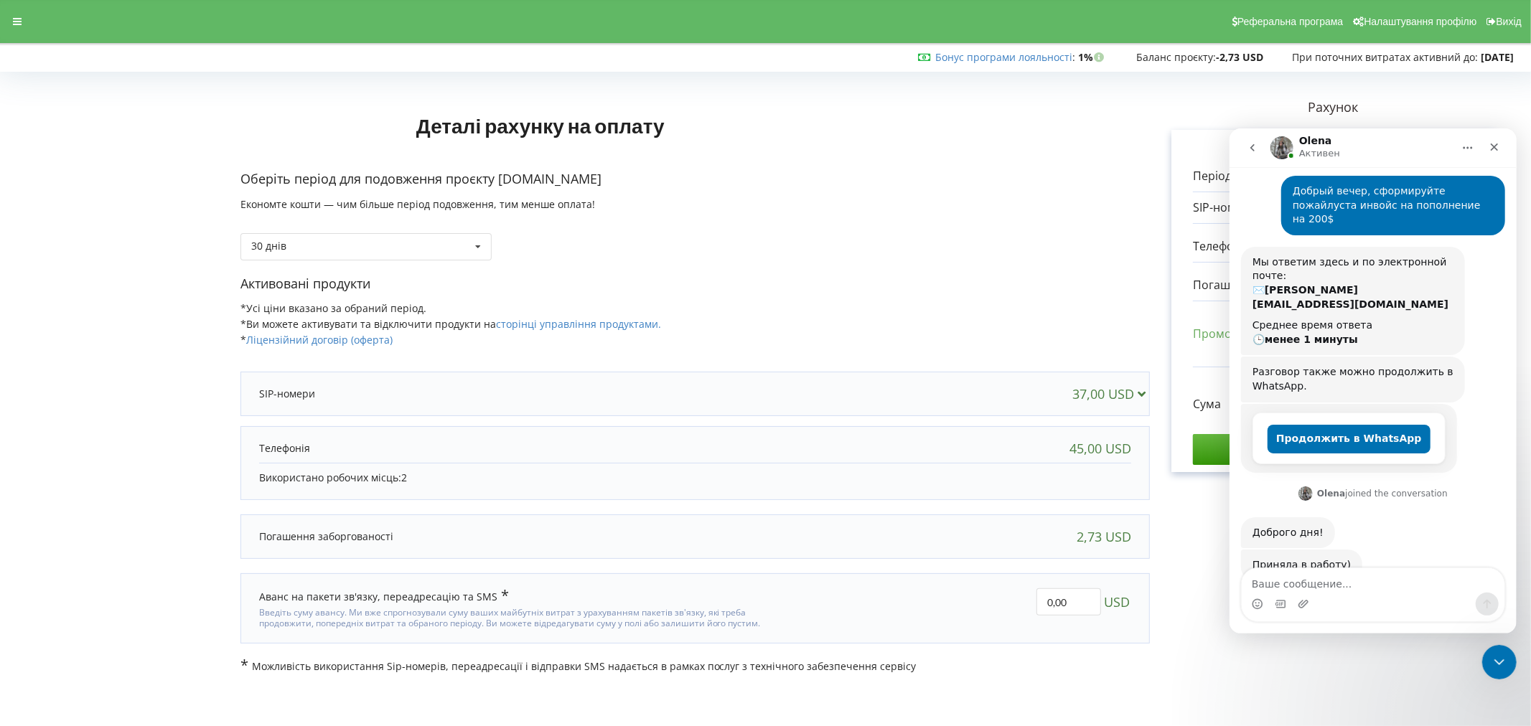
scroll to position [80, 0]
drag, startPoint x: 1359, startPoint y: 189, endPoint x: 1414, endPoint y: 194, distance: 55.4
click at [1414, 194] on div "Добрый вечер, сформируйте пожайлуста инвойс на пополнение на 200$" at bounding box center [1392, 205] width 201 height 42
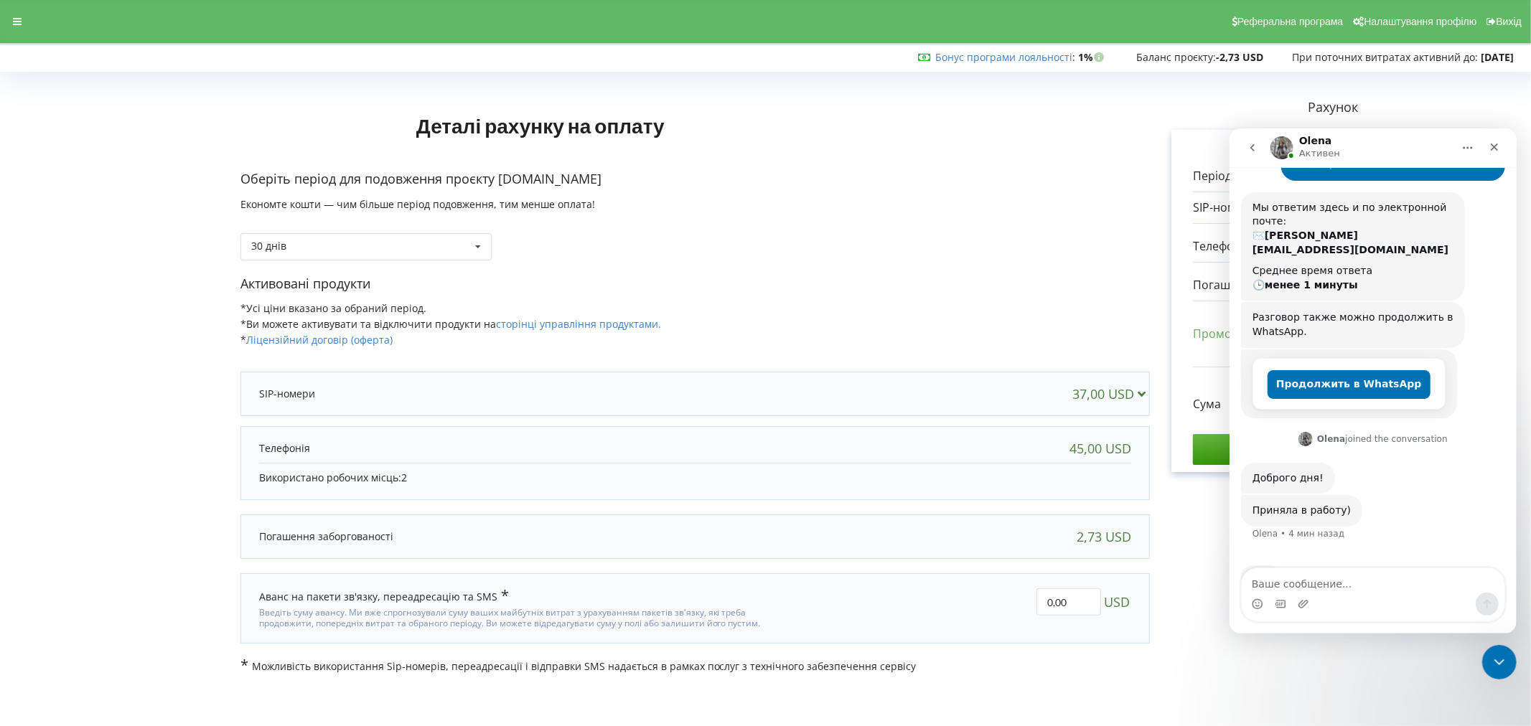
click at [1216, 58] on strong "-2,73 USD" at bounding box center [1239, 57] width 47 height 14
click at [1219, 56] on strong "-2,73 USD" at bounding box center [1239, 57] width 47 height 14
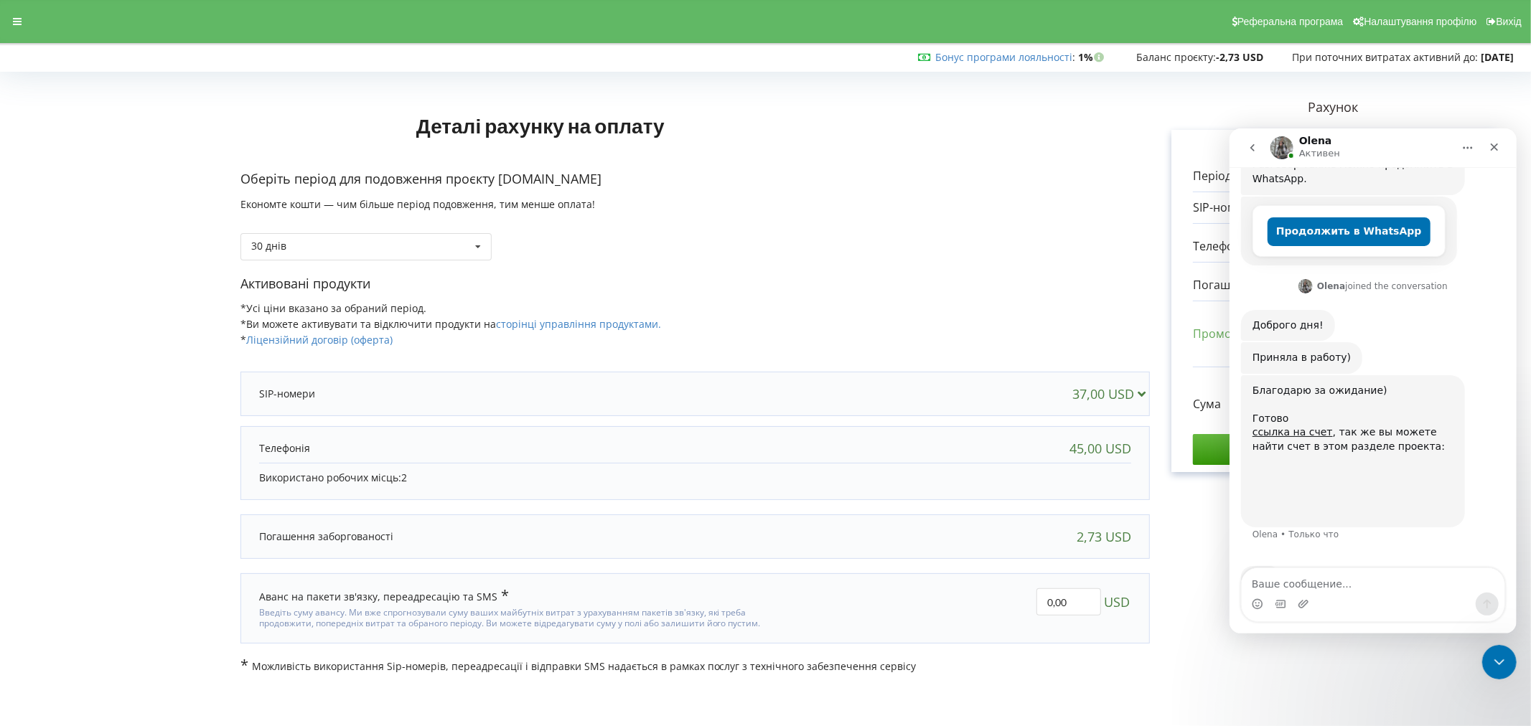
scroll to position [289, 0]
click at [1295, 453] on img "Olena говорит…" at bounding box center [1348, 485] width 192 height 65
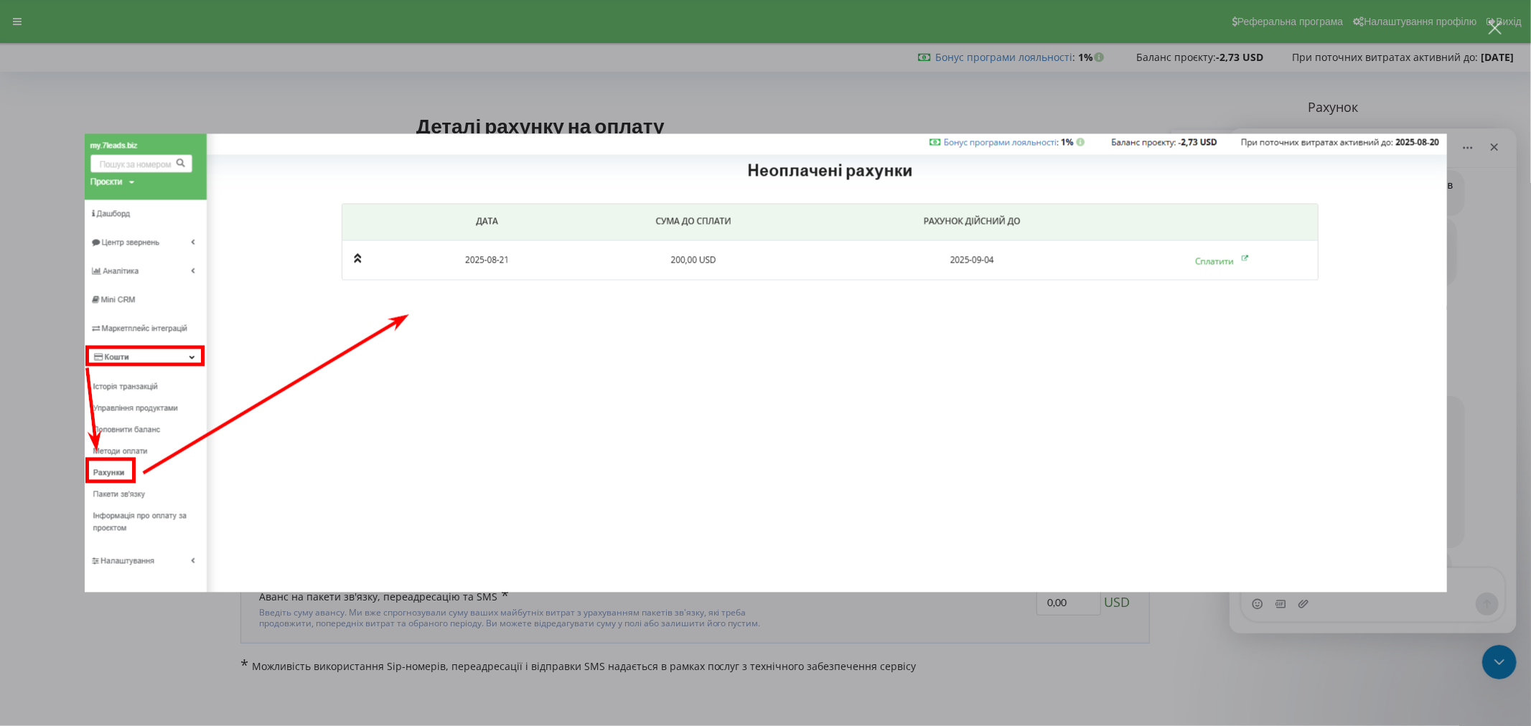
scroll to position [266, 0]
click at [50, 317] on div "Мессенджер Intercom" at bounding box center [765, 363] width 1531 height 726
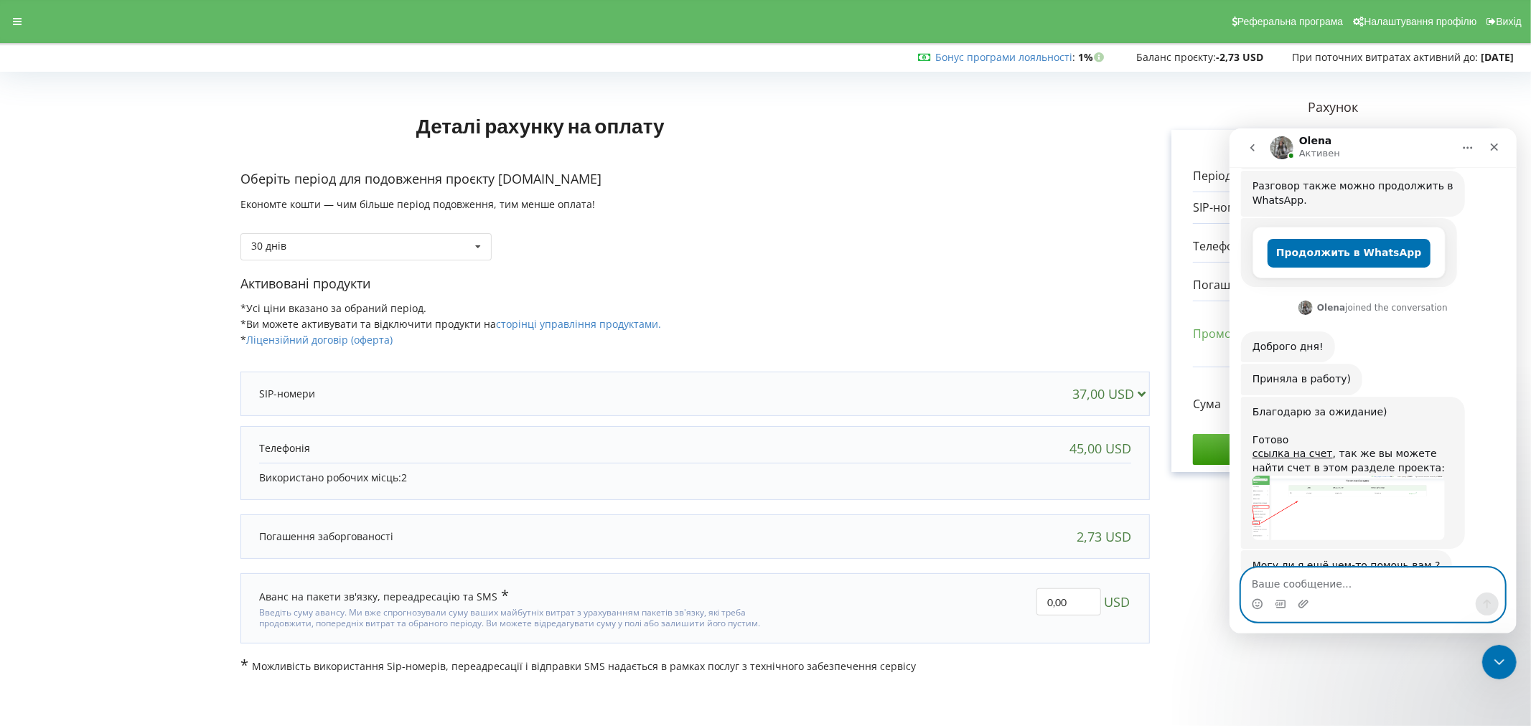
click at [1345, 586] on textarea "Ваше сообщение..." at bounding box center [1372, 580] width 263 height 24
type textarea "Спасибо большое! Хорошего вечера)"
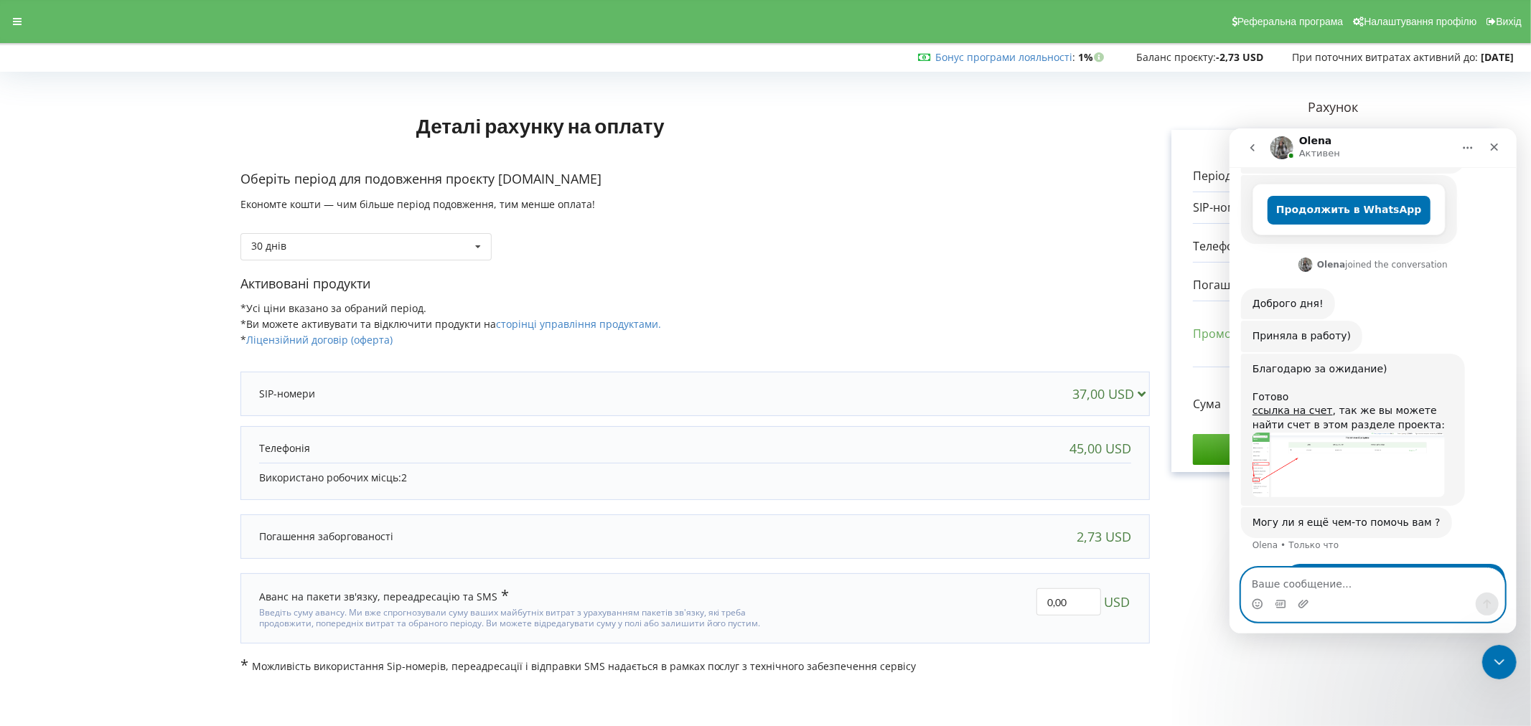
scroll to position [309, 0]
click at [1295, 405] on link "ссылка на счет" at bounding box center [1292, 410] width 80 height 11
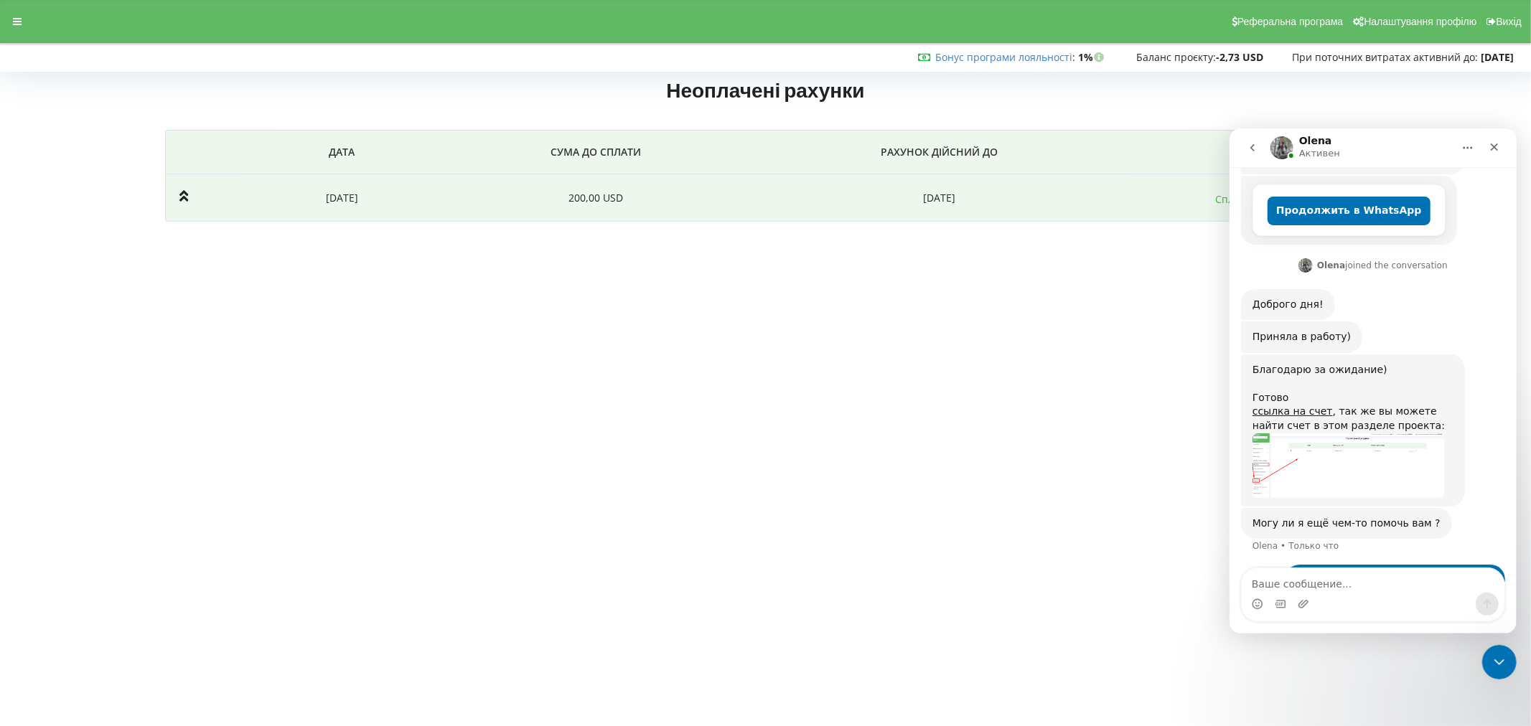
scroll to position [309, 0]
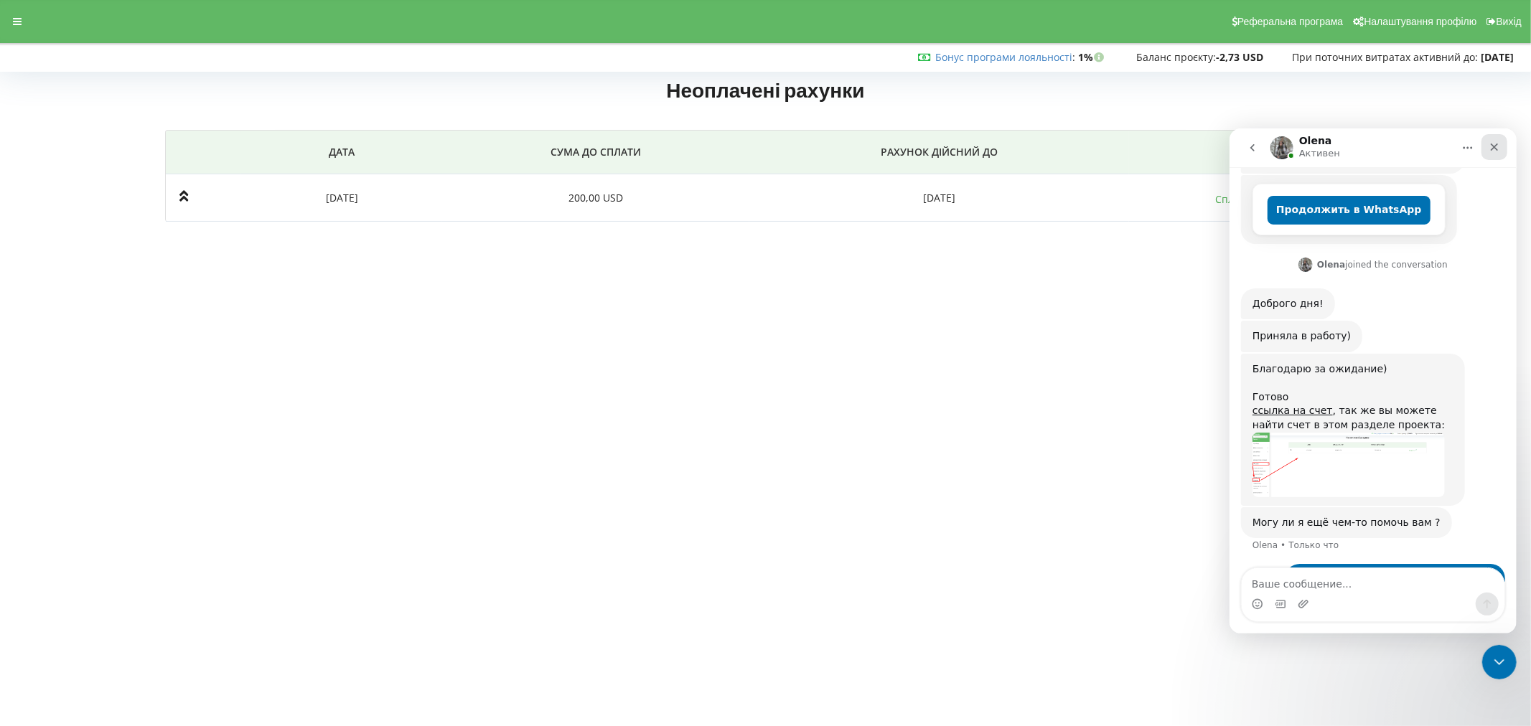
click at [1491, 146] on icon "Закрыть" at bounding box center [1493, 146] width 11 height 11
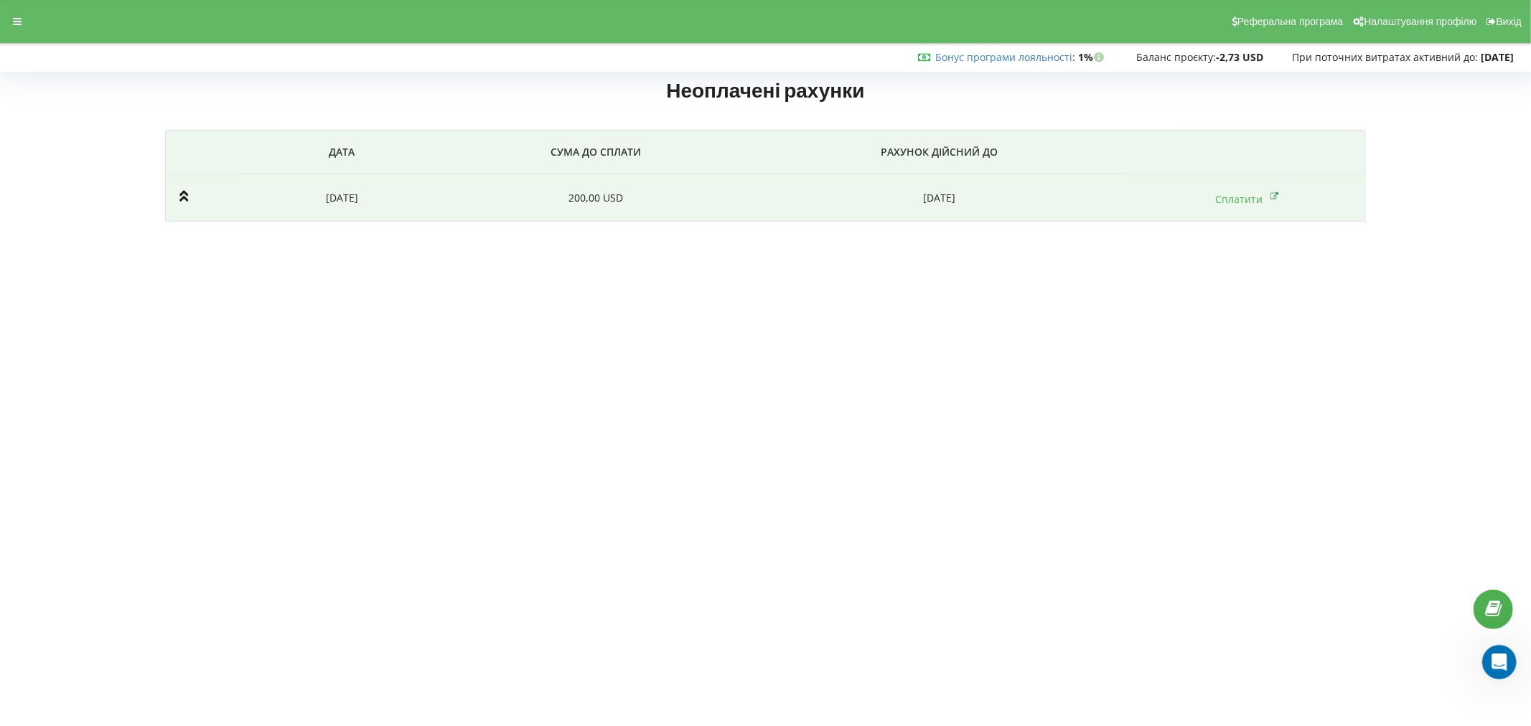
scroll to position [309, 0]
click at [1249, 203] on link "Сплатити" at bounding box center [1247, 199] width 63 height 14
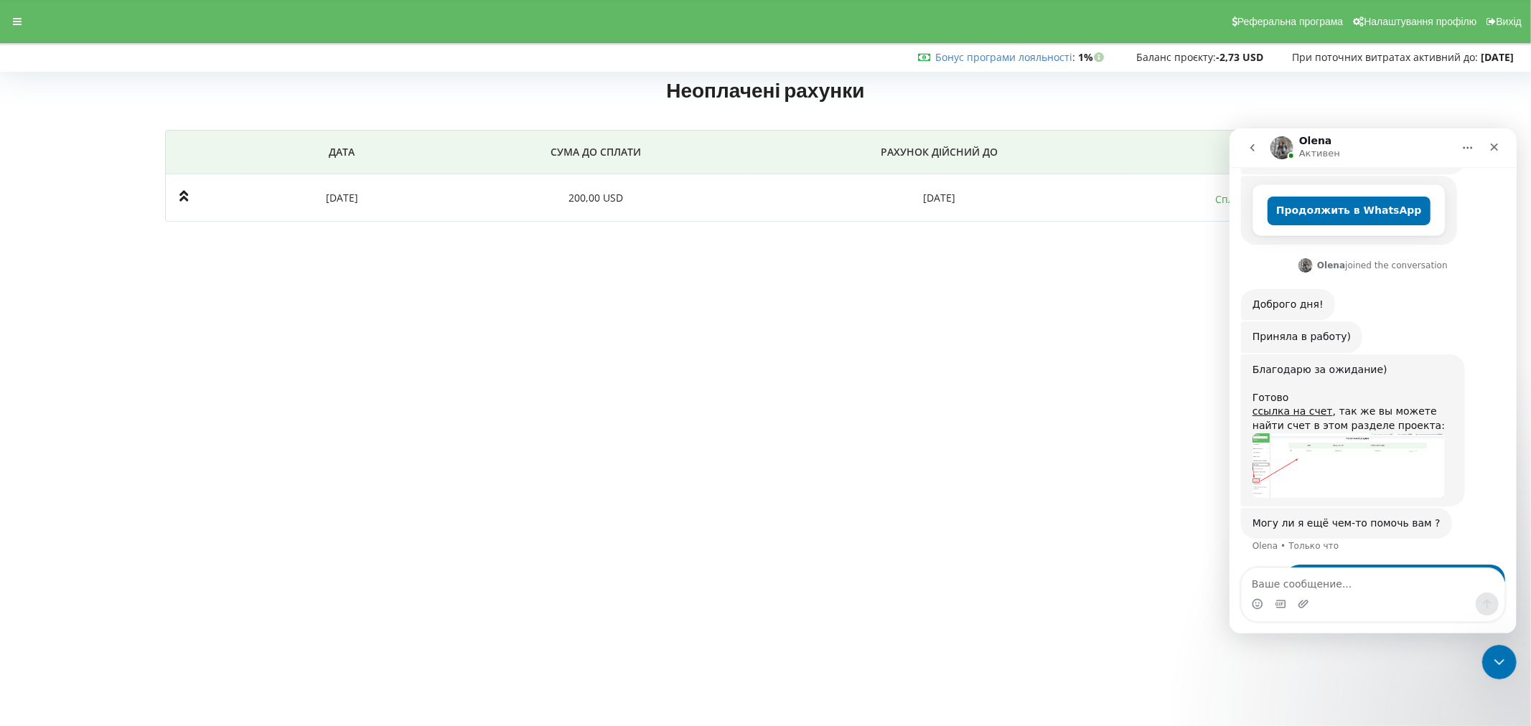
scroll to position [309, 0]
click at [1491, 148] on icon "Закрыть" at bounding box center [1494, 147] width 8 height 8
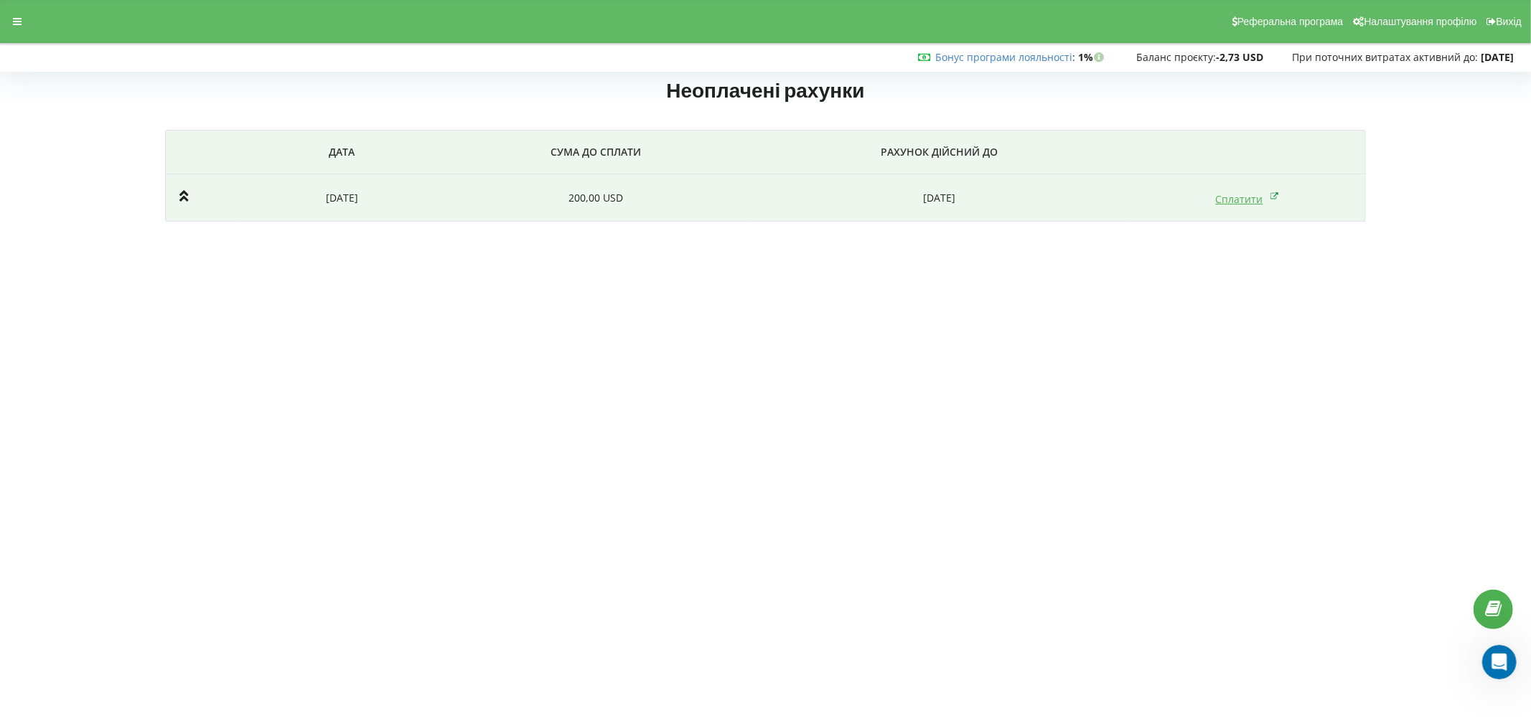
scroll to position [309, 0]
click at [1244, 195] on link "Сплатити" at bounding box center [1247, 199] width 63 height 14
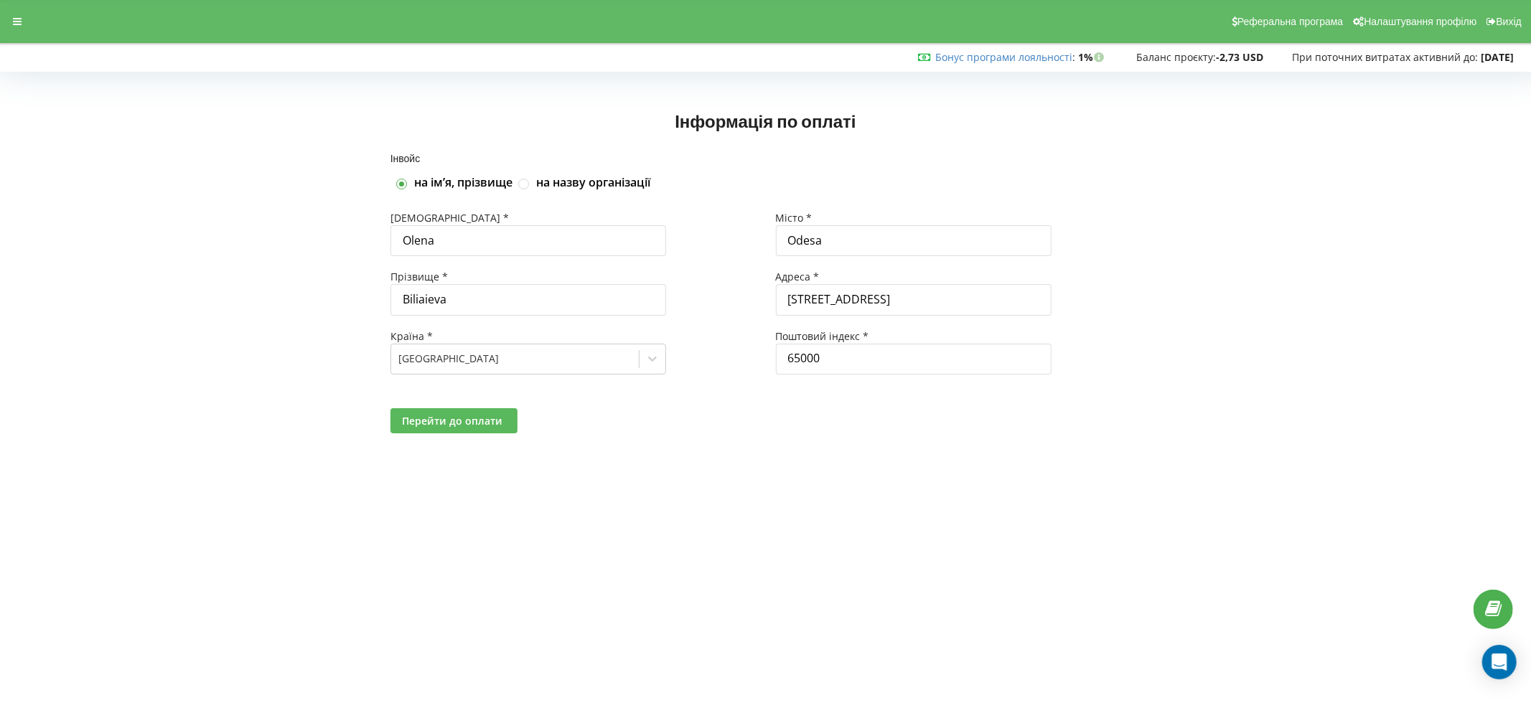
click at [459, 414] on span "Перейти до оплати" at bounding box center [452, 421] width 100 height 14
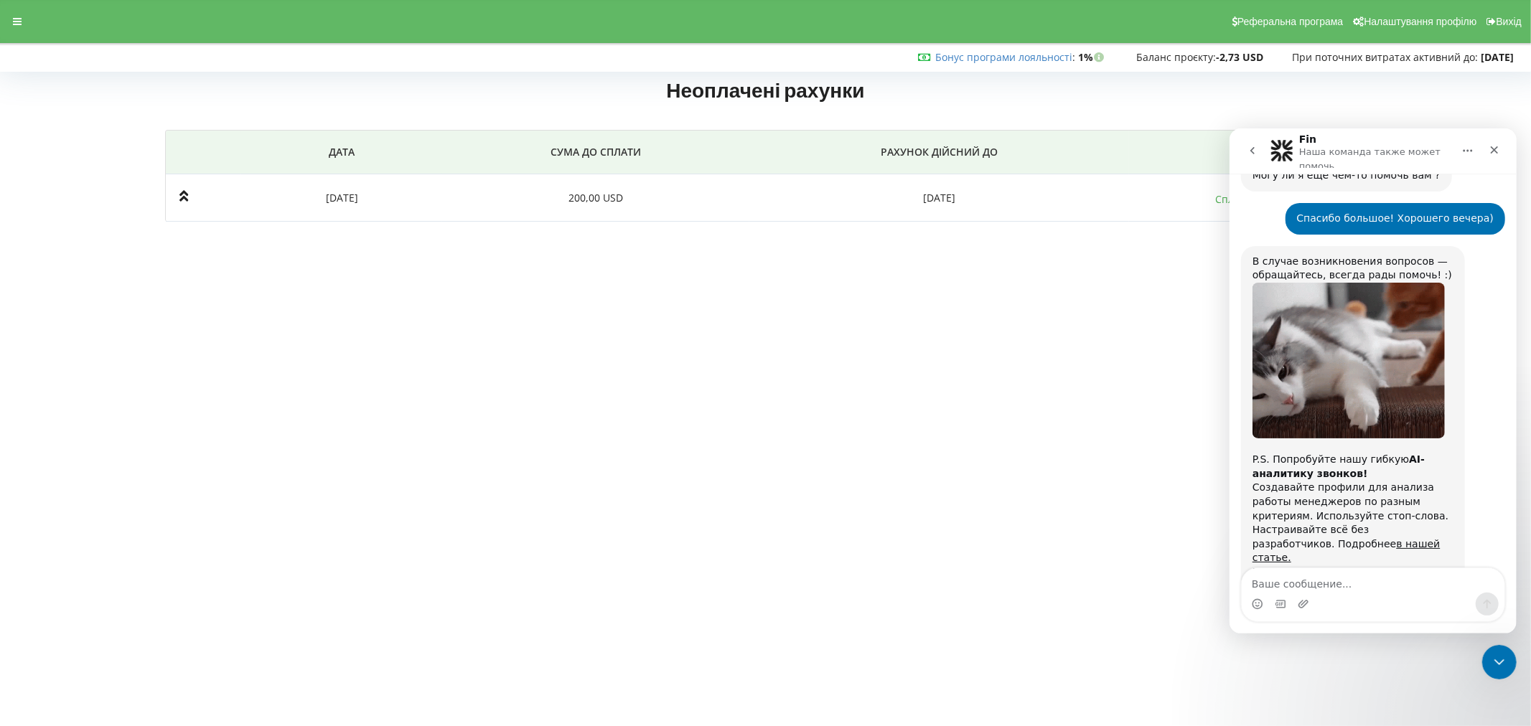
scroll to position [668, 0]
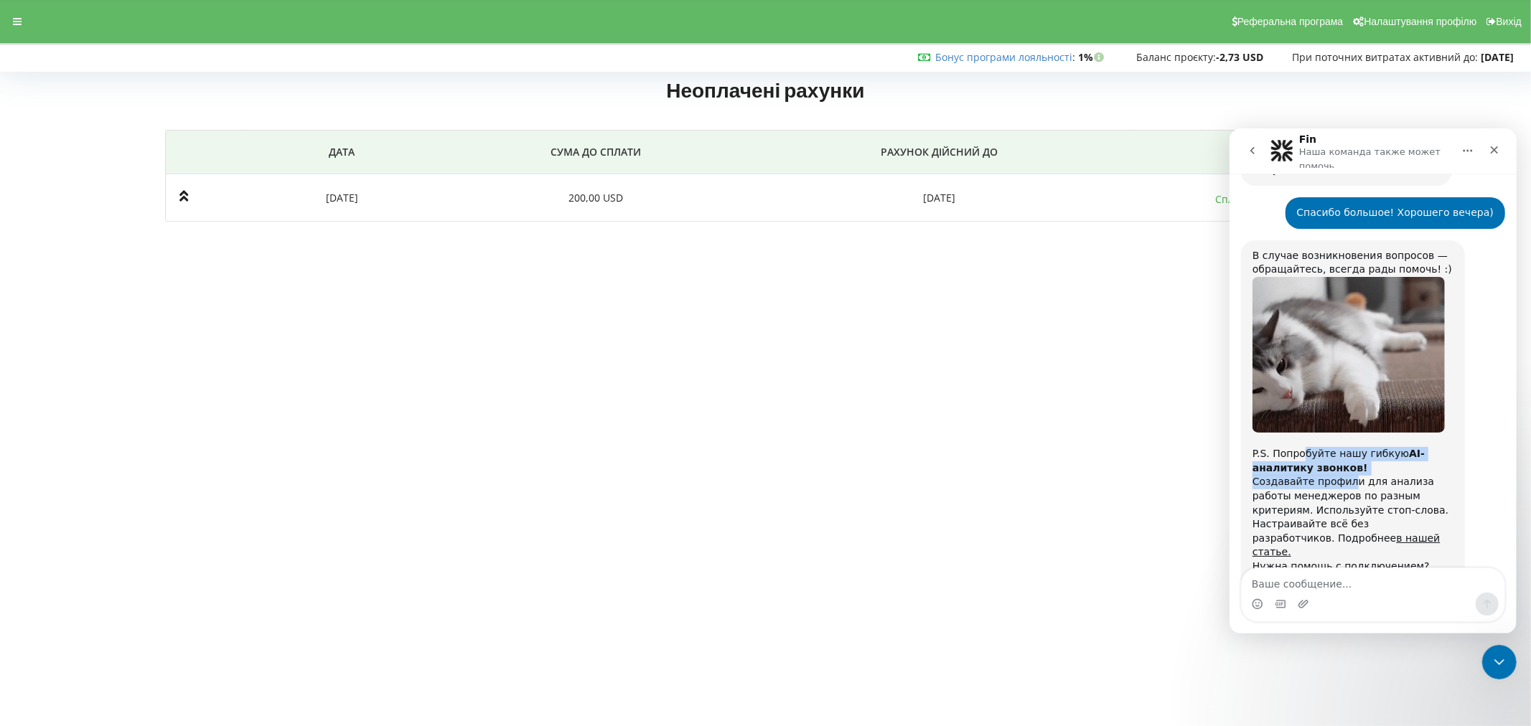
drag, startPoint x: 1300, startPoint y: 408, endPoint x: 1344, endPoint y: 430, distance: 48.8
click at [1344, 430] on div "В случае возникновения вопросов — обращайтесь, всегда рады помочь! :) P.S. Попр…" at bounding box center [1352, 417] width 201 height 339
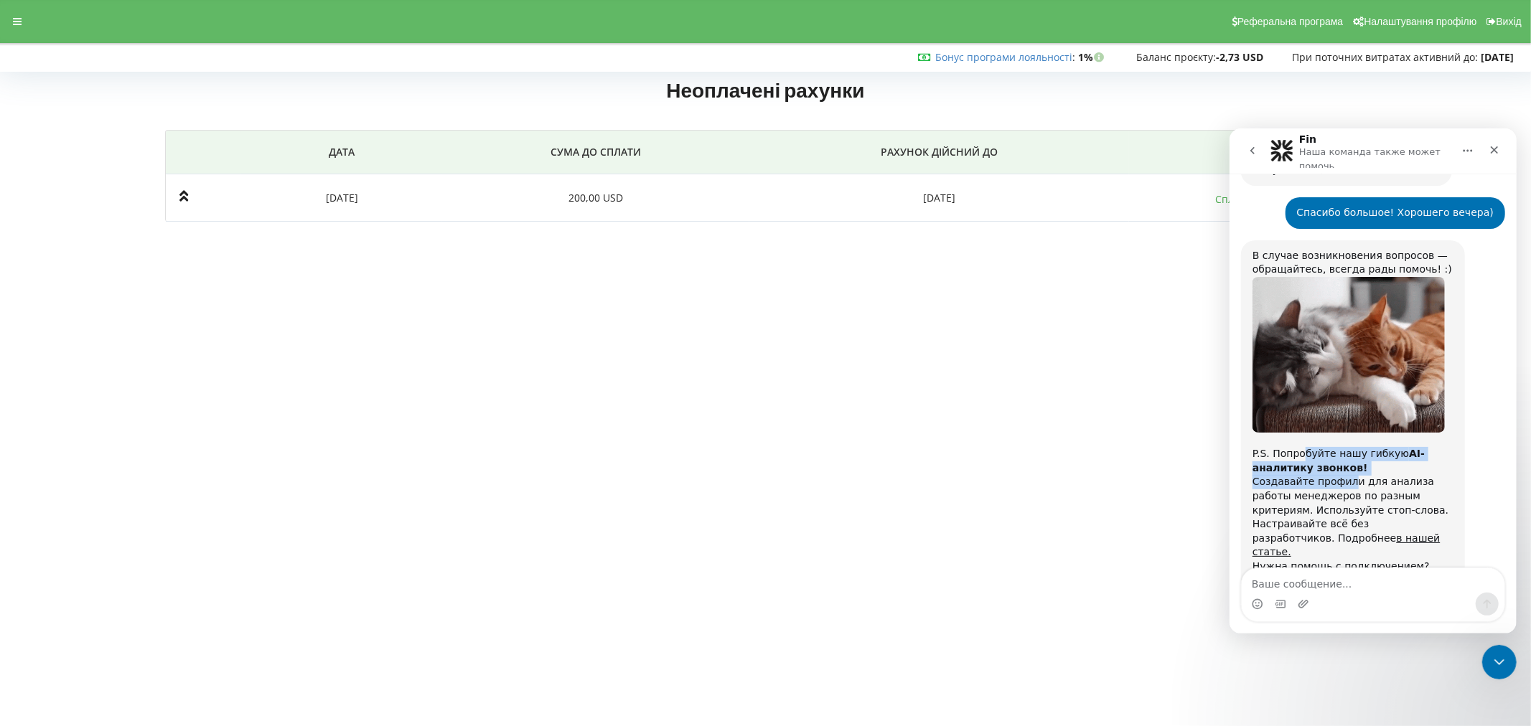
click at [1344, 474] on div "Создавайте профили для анализа работы менеджеров по разным критериям. Используй…" at bounding box center [1352, 516] width 201 height 85
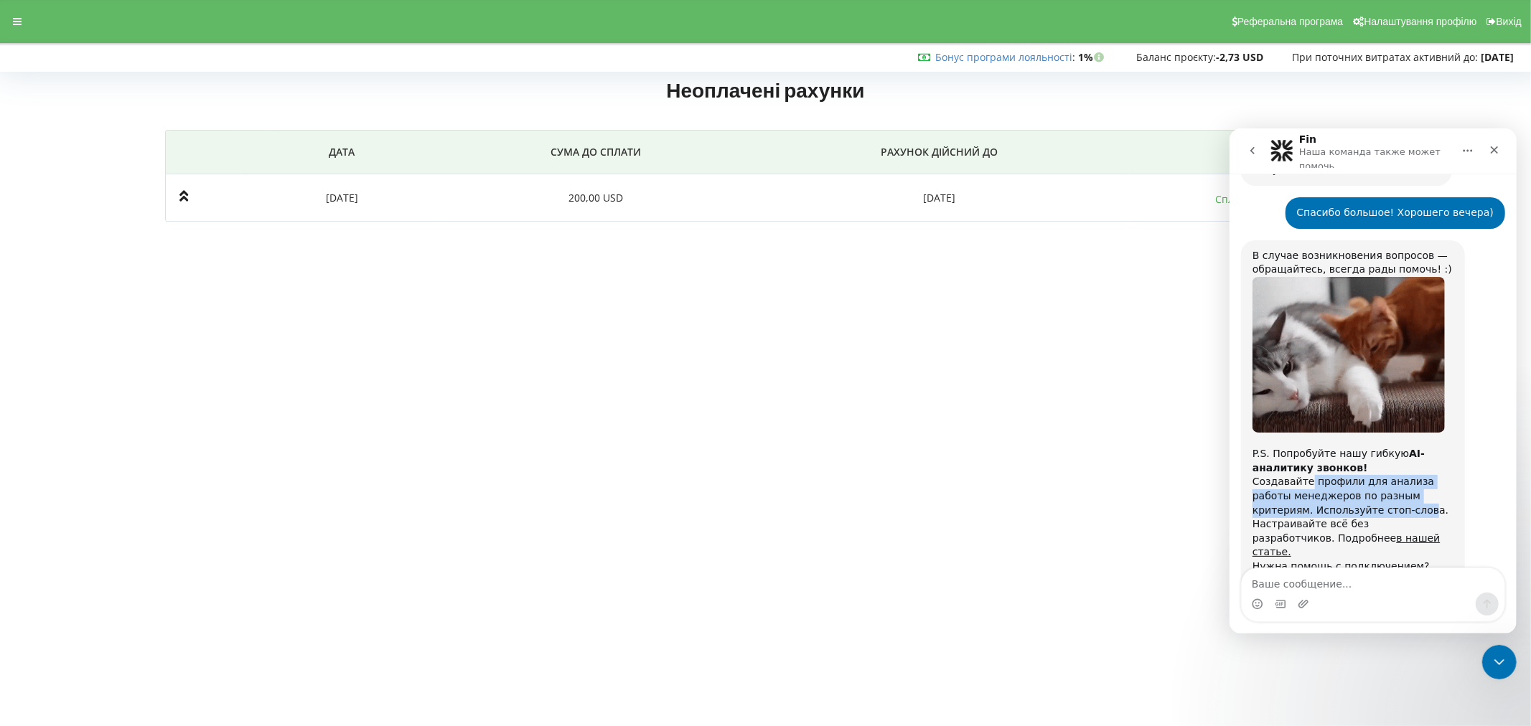
drag, startPoint x: 1305, startPoint y: 442, endPoint x: 1361, endPoint y: 462, distance: 59.5
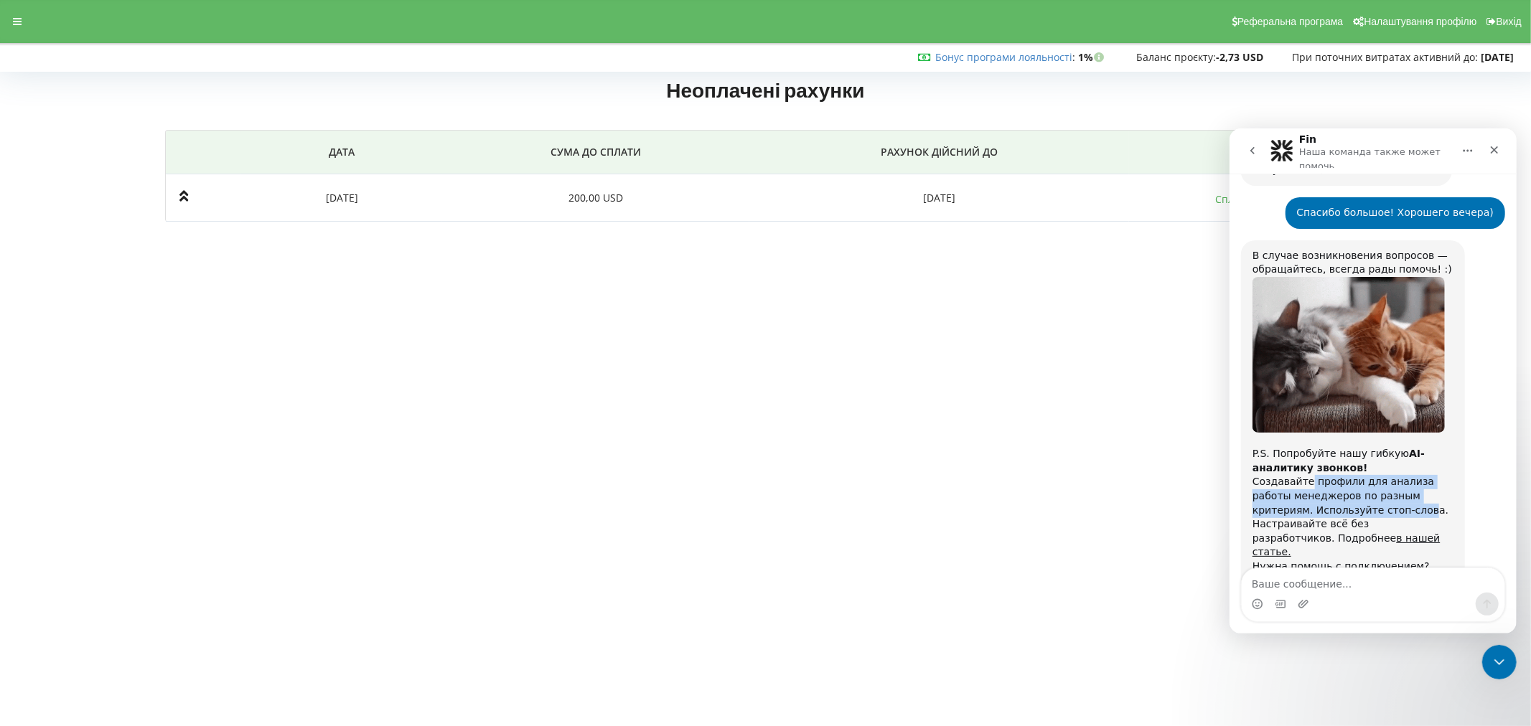
click at [1361, 474] on div "Создавайте профили для анализа работы менеджеров по разным критериям. Используй…" at bounding box center [1352, 516] width 201 height 85
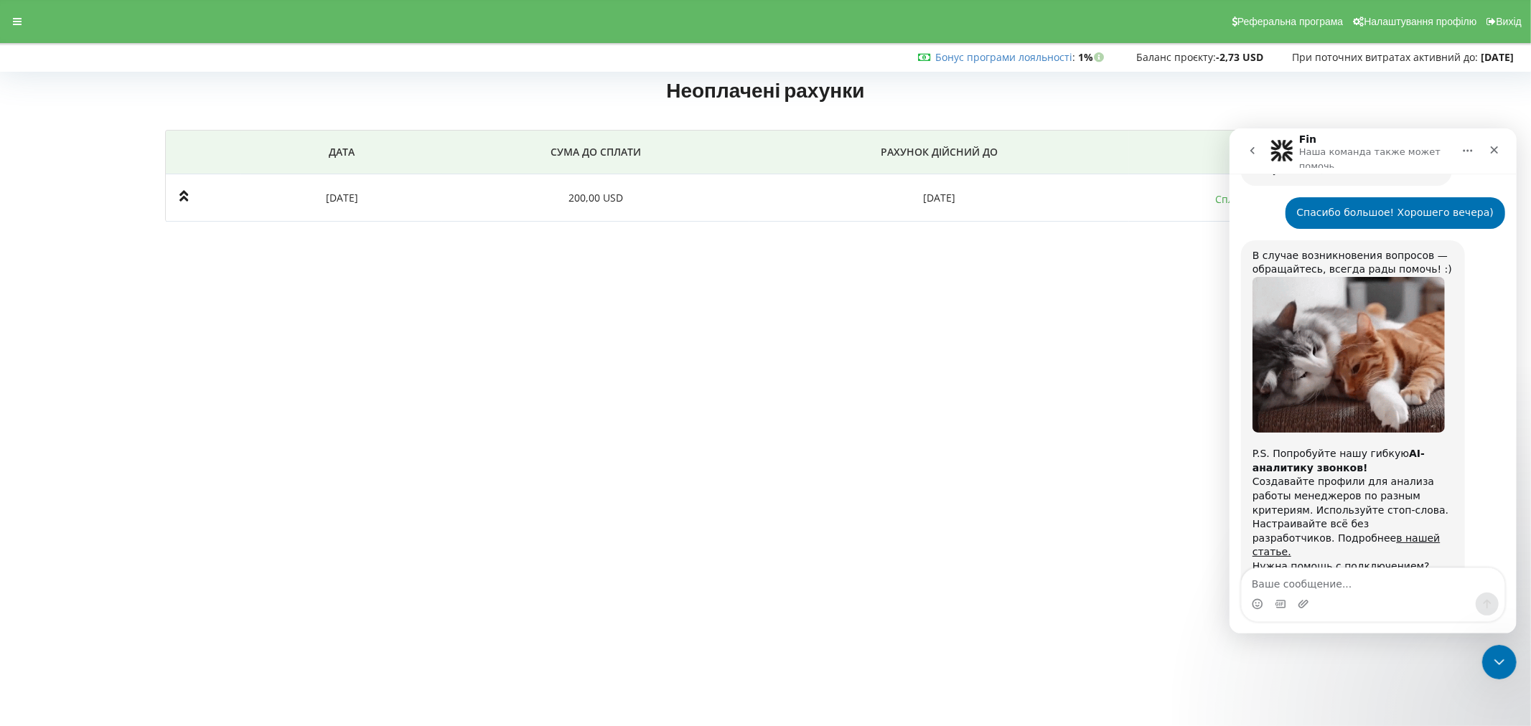
click at [1361, 474] on div "Создавайте профили для анализа работы менеджеров по разным критериям. Используй…" at bounding box center [1352, 516] width 201 height 85
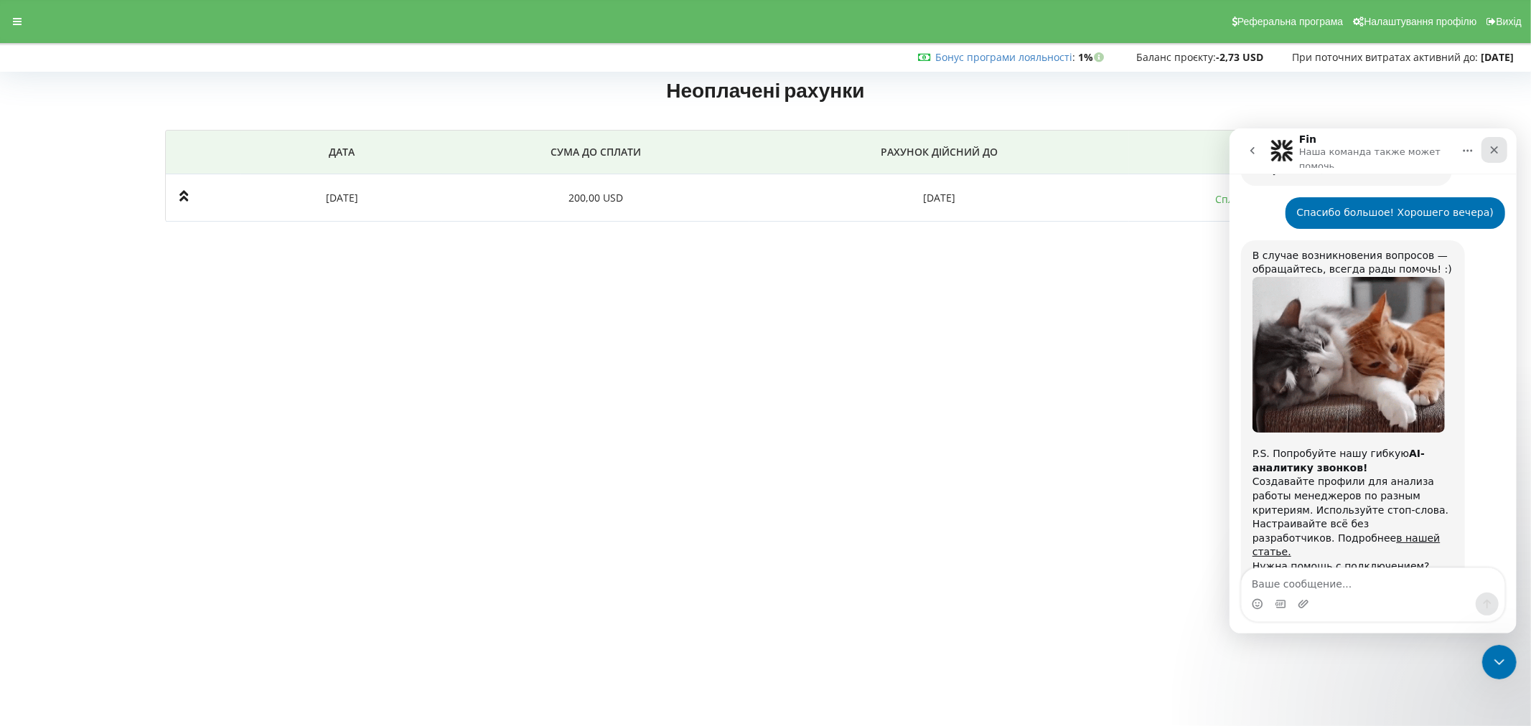
click at [1490, 148] on icon "Закрыть" at bounding box center [1493, 149] width 11 height 11
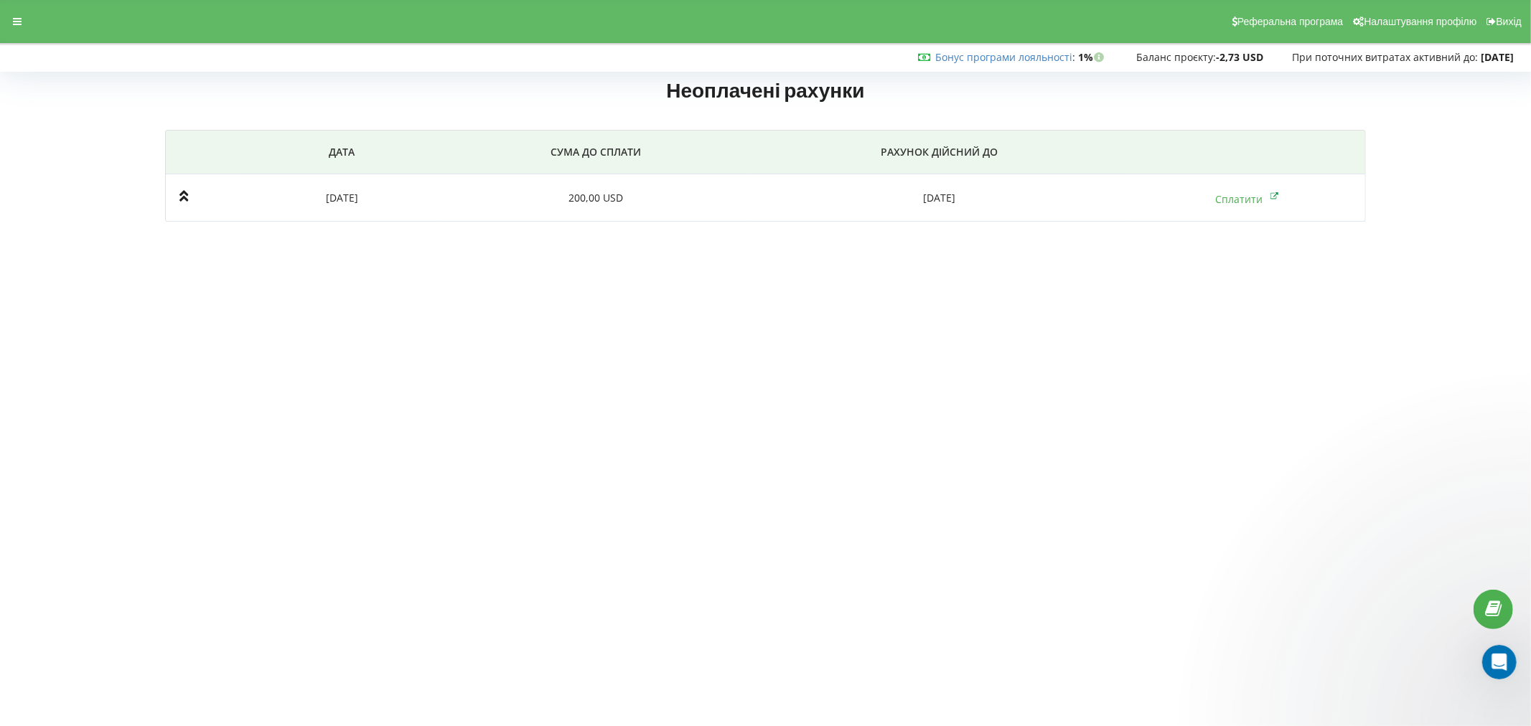
scroll to position [783, 0]
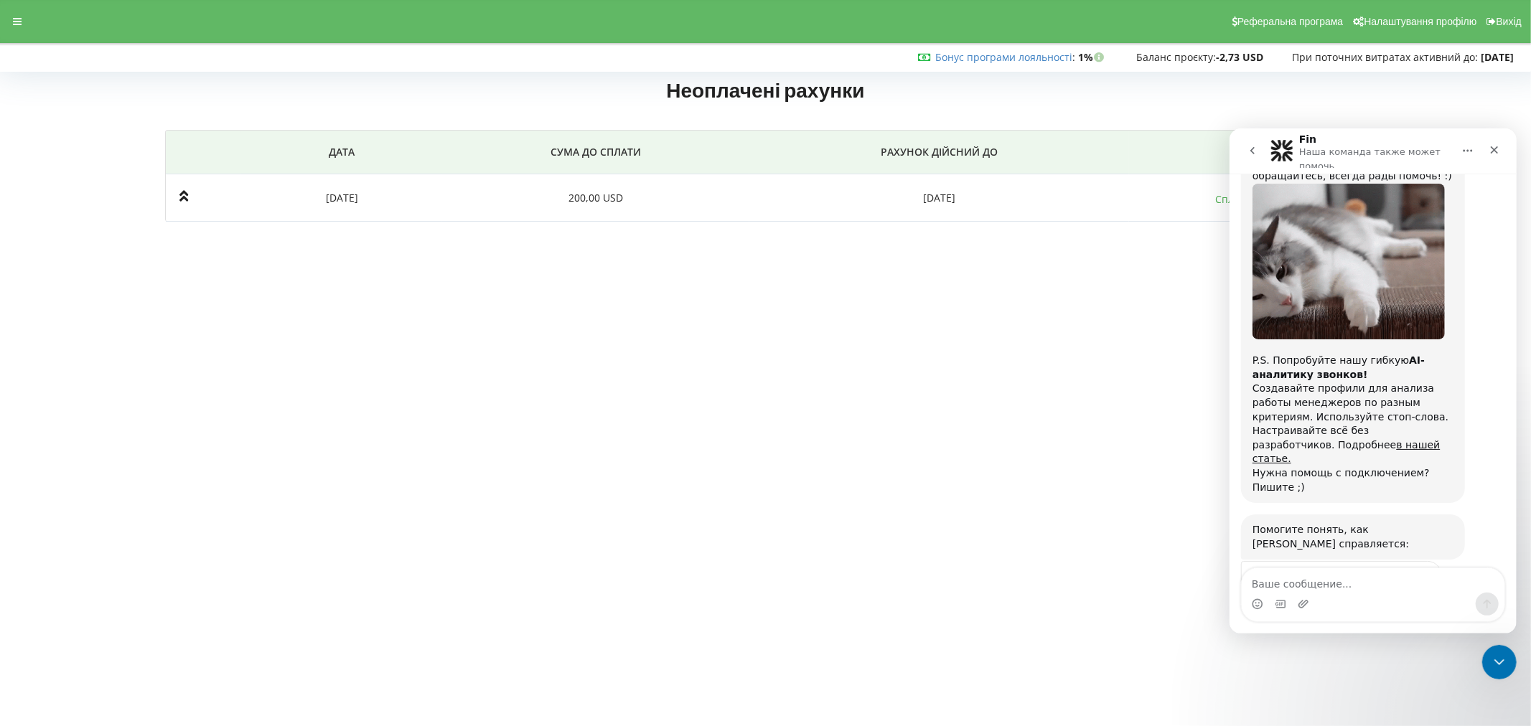
scroll to position [783, 0]
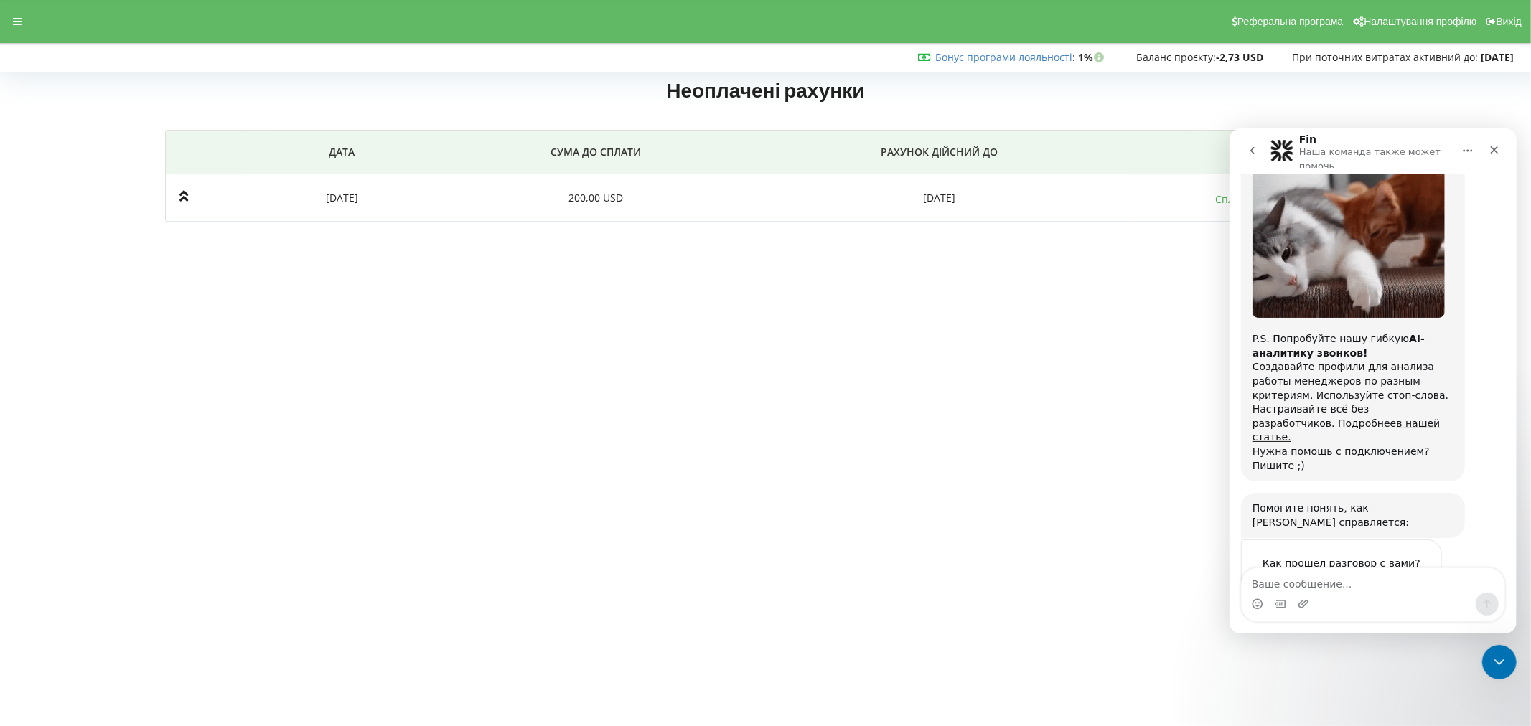
click at [1255, 149] on icon "go back" at bounding box center [1251, 149] width 11 height 11
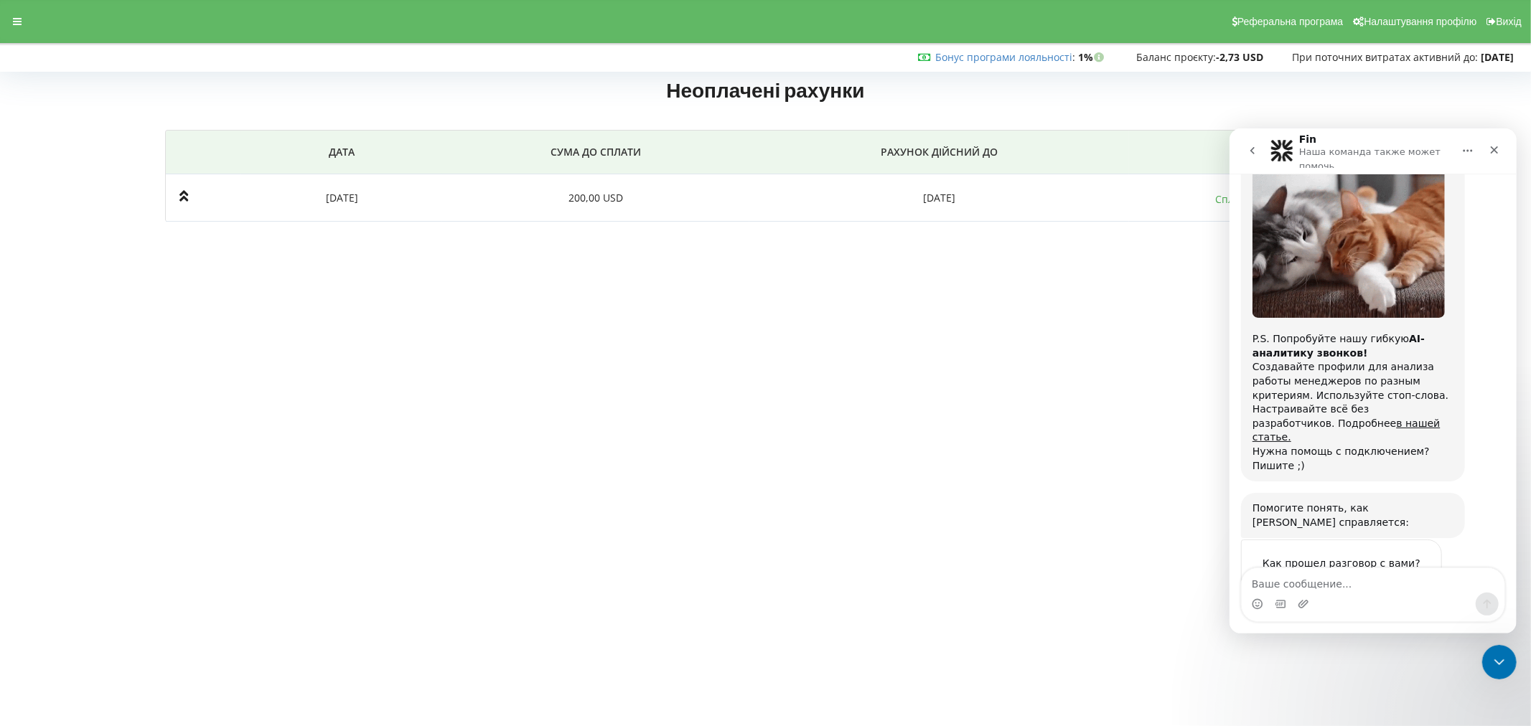
scroll to position [0, 0]
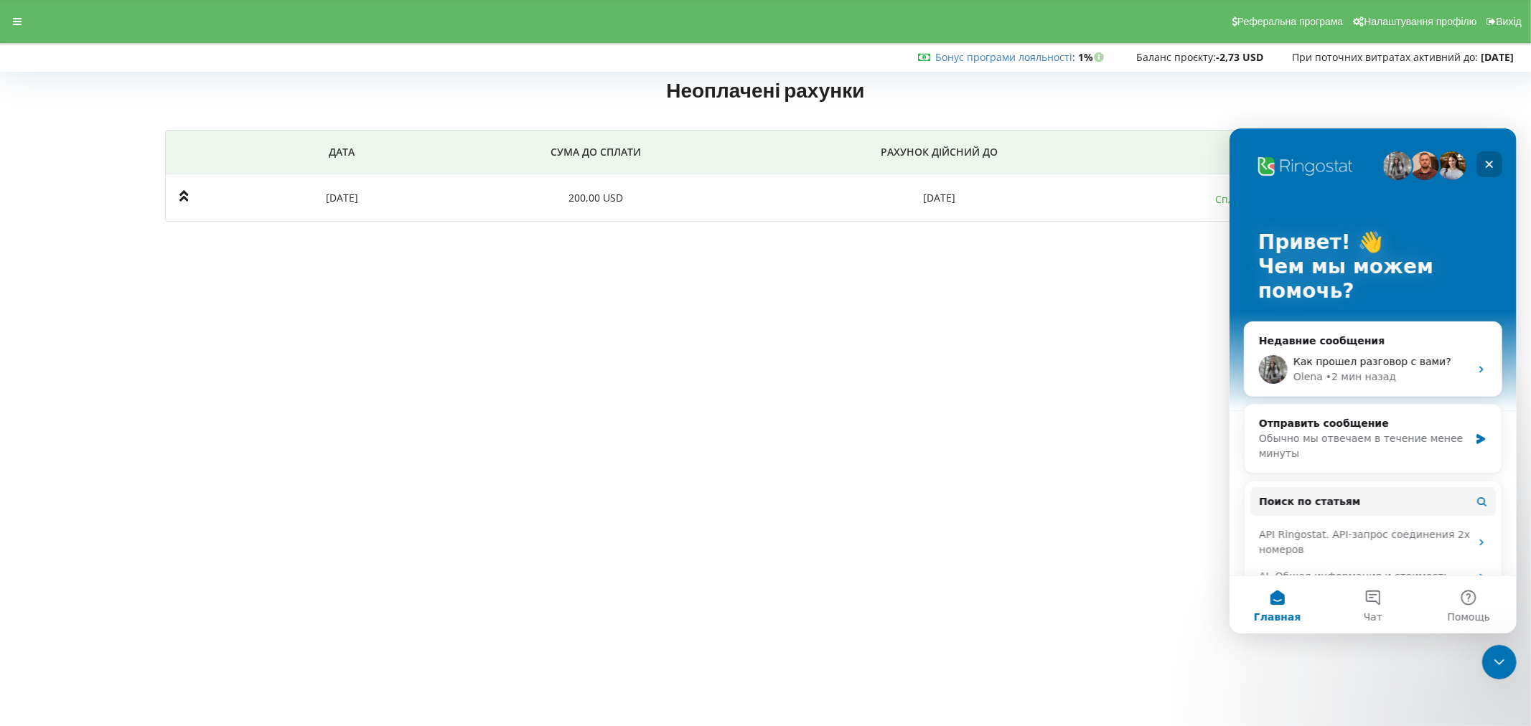
click at [1493, 163] on icon "Закрыть" at bounding box center [1488, 163] width 11 height 11
